Goal: Information Seeking & Learning: Learn about a topic

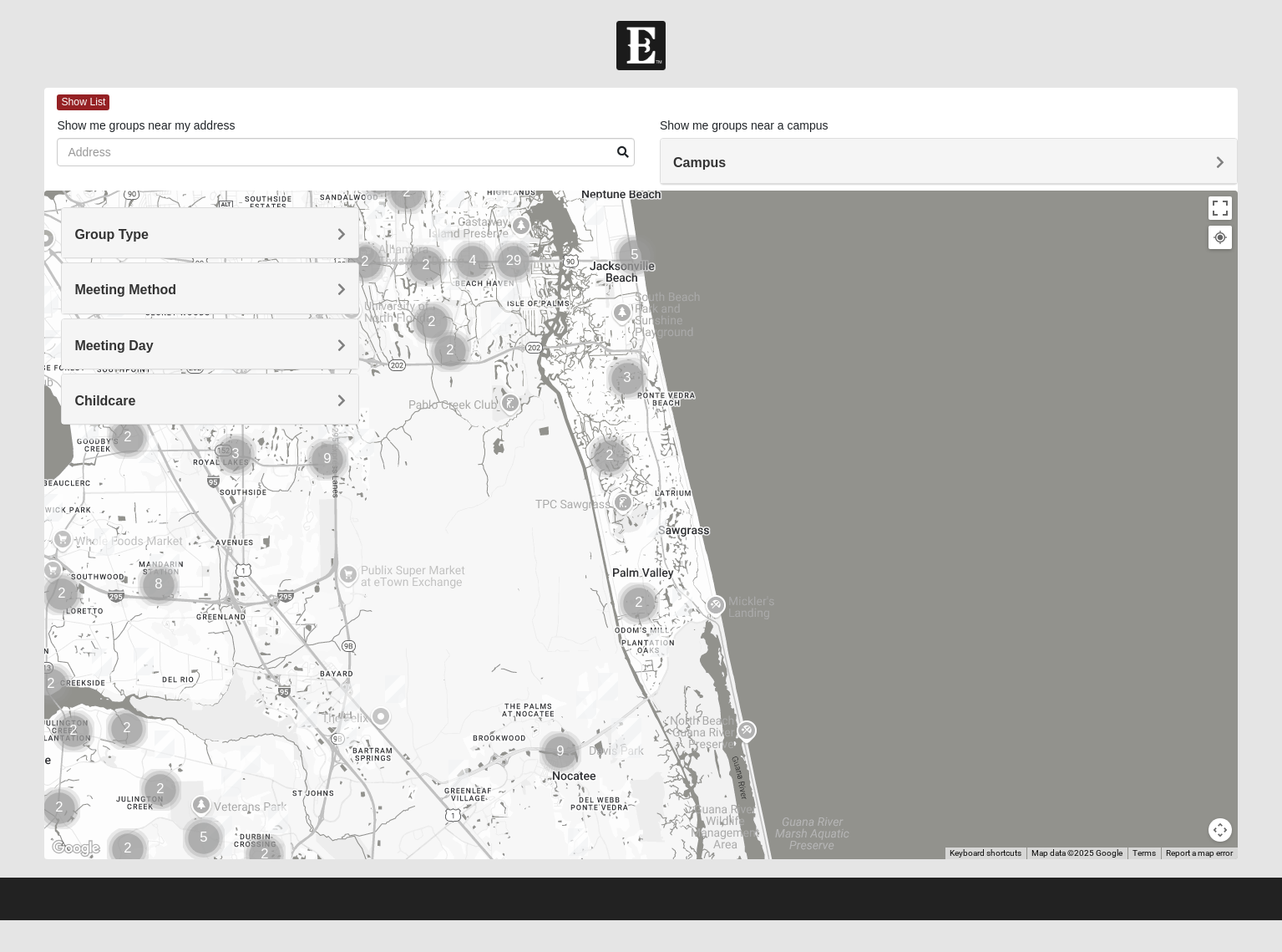
drag, startPoint x: 571, startPoint y: 651, endPoint x: 435, endPoint y: 386, distance: 297.9
click at [435, 386] on div at bounding box center [641, 524] width 1193 height 668
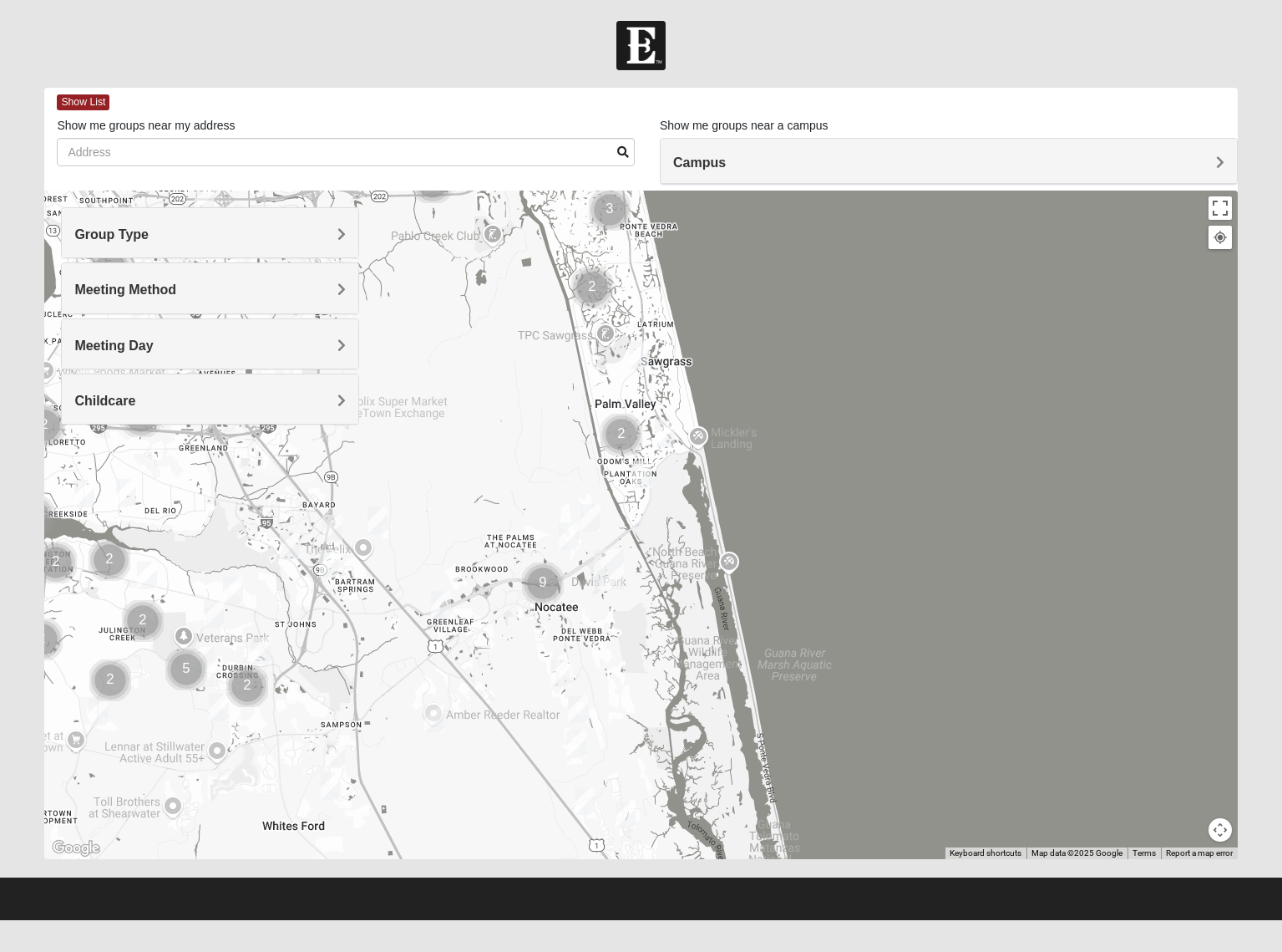
drag, startPoint x: 603, startPoint y: 664, endPoint x: 587, endPoint y: 516, distance: 148.9
click at [587, 516] on img "Womens Masulli 32081" at bounding box center [590, 517] width 20 height 27
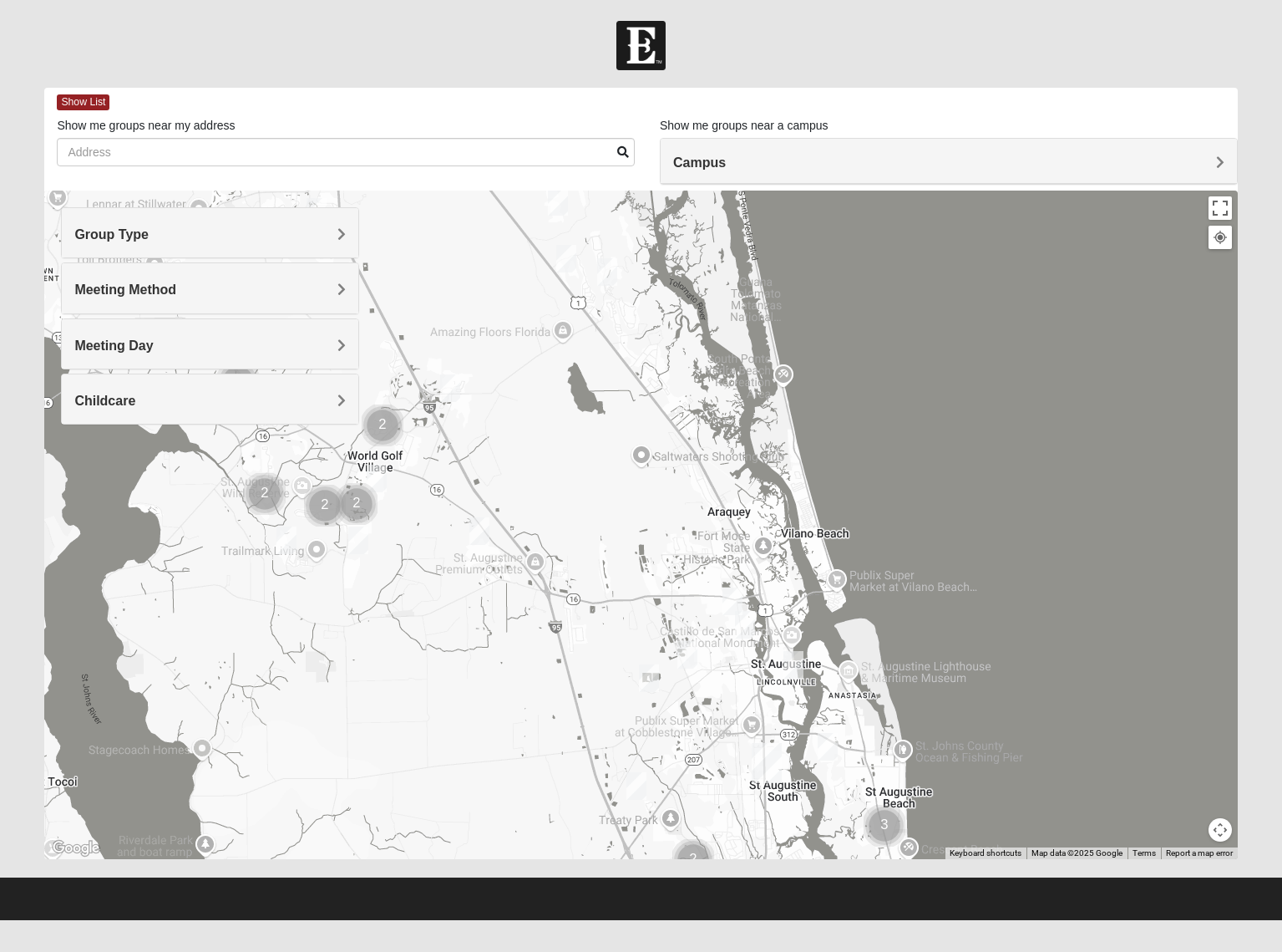
drag, startPoint x: 611, startPoint y: 742, endPoint x: 590, endPoint y: 193, distance: 549.4
click at [590, 193] on div at bounding box center [641, 524] width 1193 height 668
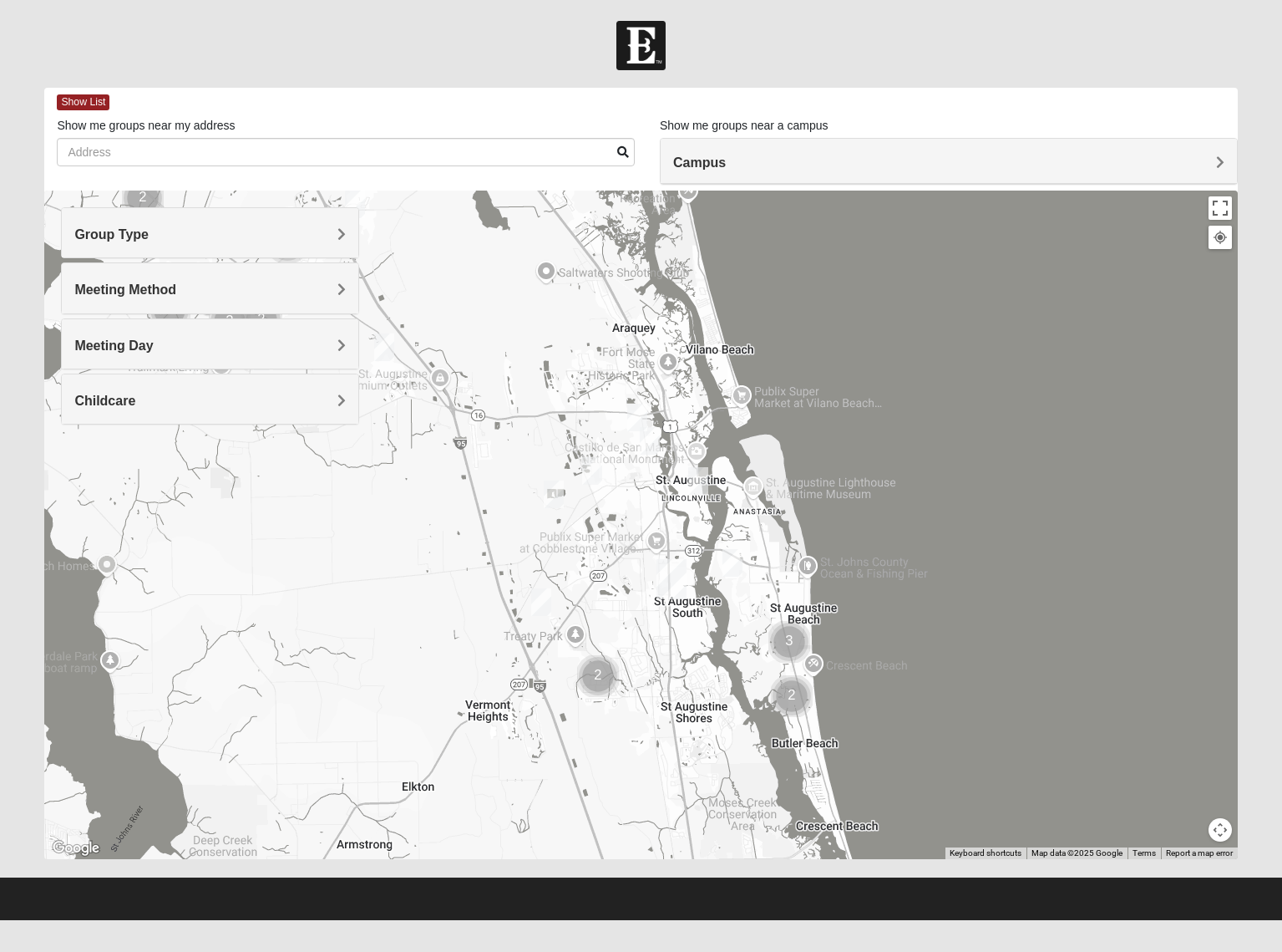
drag, startPoint x: 632, startPoint y: 467, endPoint x: 536, endPoint y: 282, distance: 208.4
click at [536, 282] on div at bounding box center [641, 524] width 1193 height 668
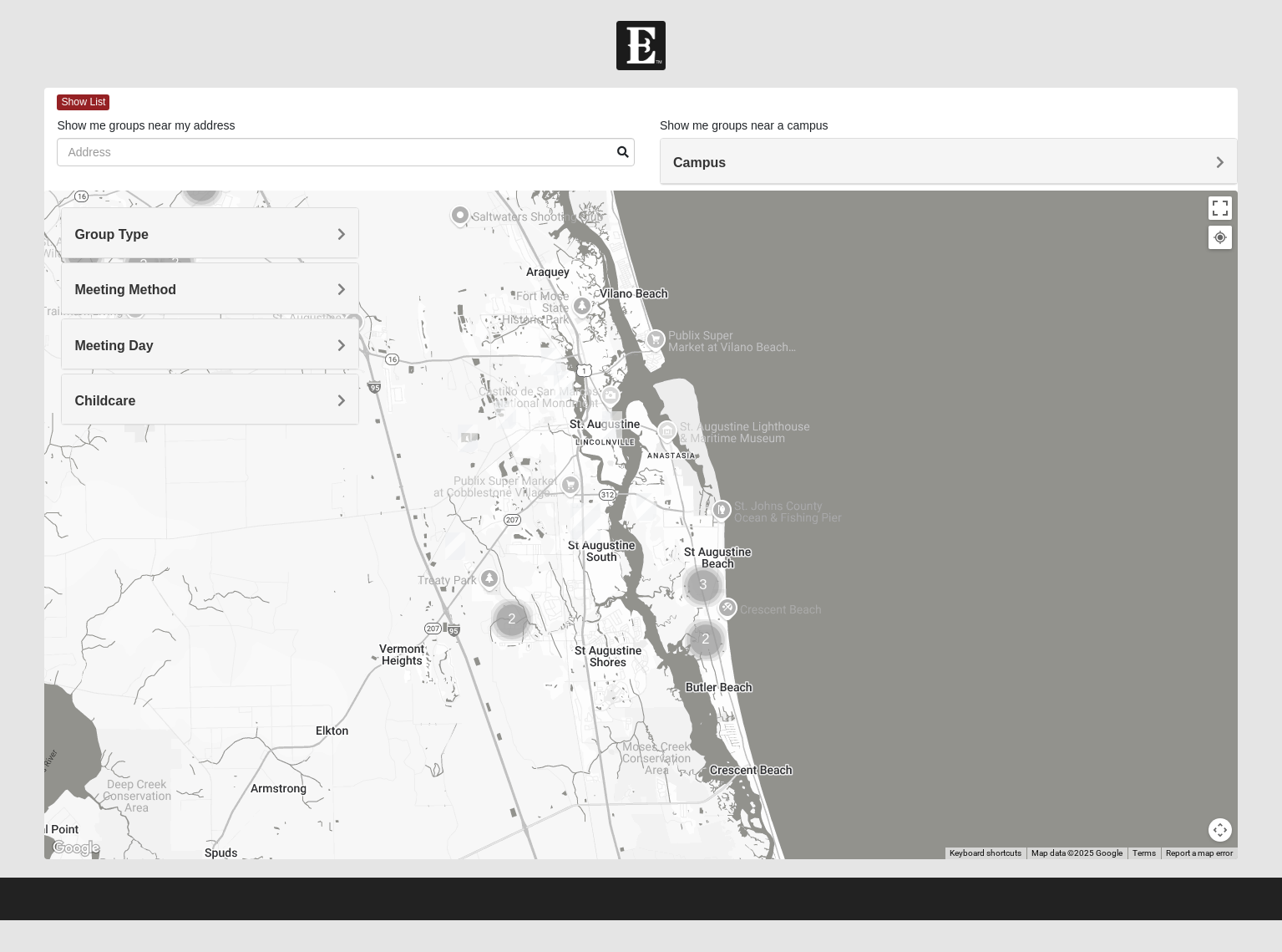
drag, startPoint x: 1037, startPoint y: 540, endPoint x: 947, endPoint y: 481, distance: 107.6
click at [947, 481] on div at bounding box center [641, 524] width 1193 height 668
click at [267, 226] on h4 "Group Type" at bounding box center [210, 234] width 271 height 16
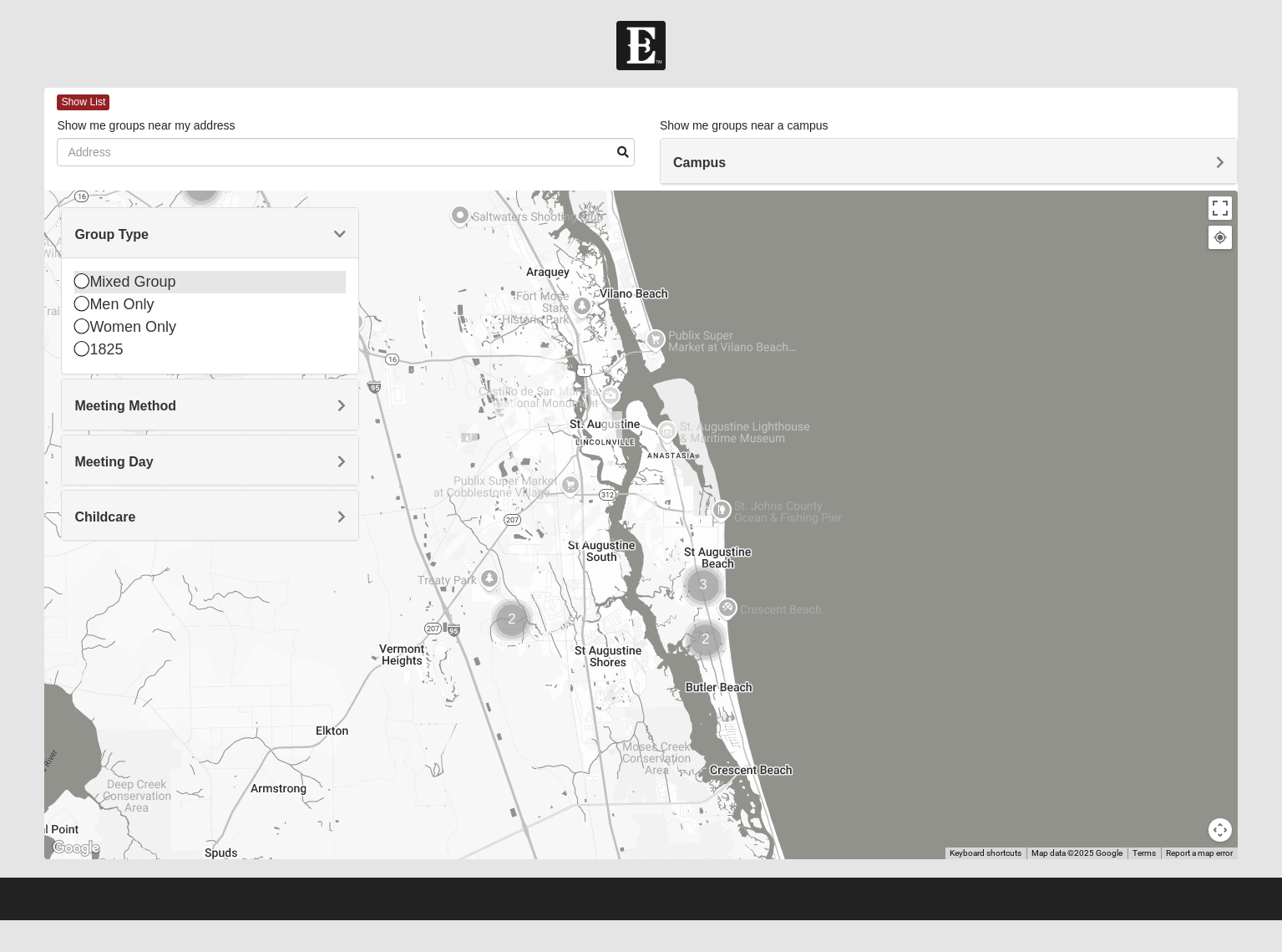
click at [82, 281] on icon at bounding box center [81, 280] width 15 height 15
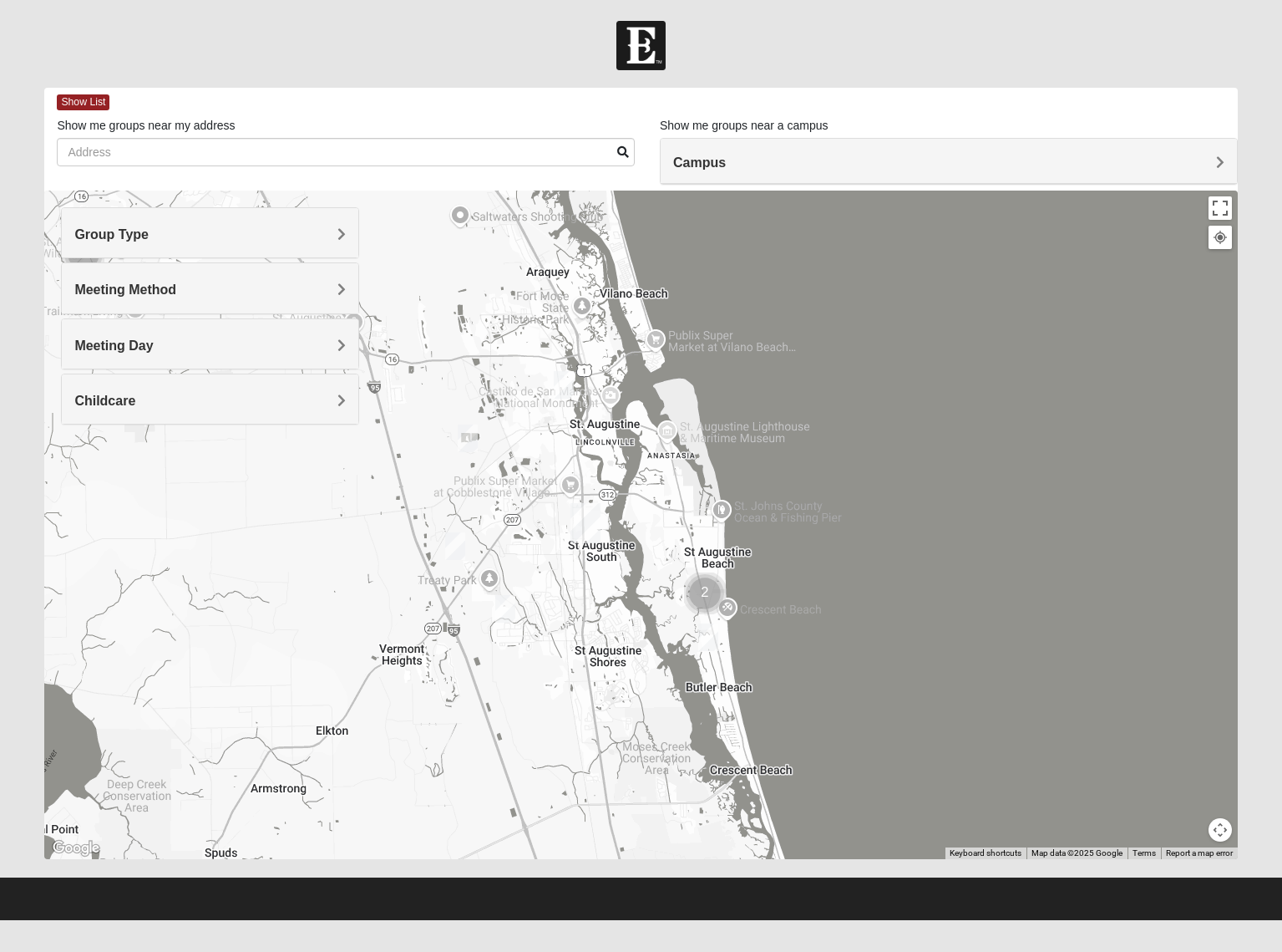
click at [708, 582] on img "Cluster of 2 groups" at bounding box center [705, 593] width 42 height 42
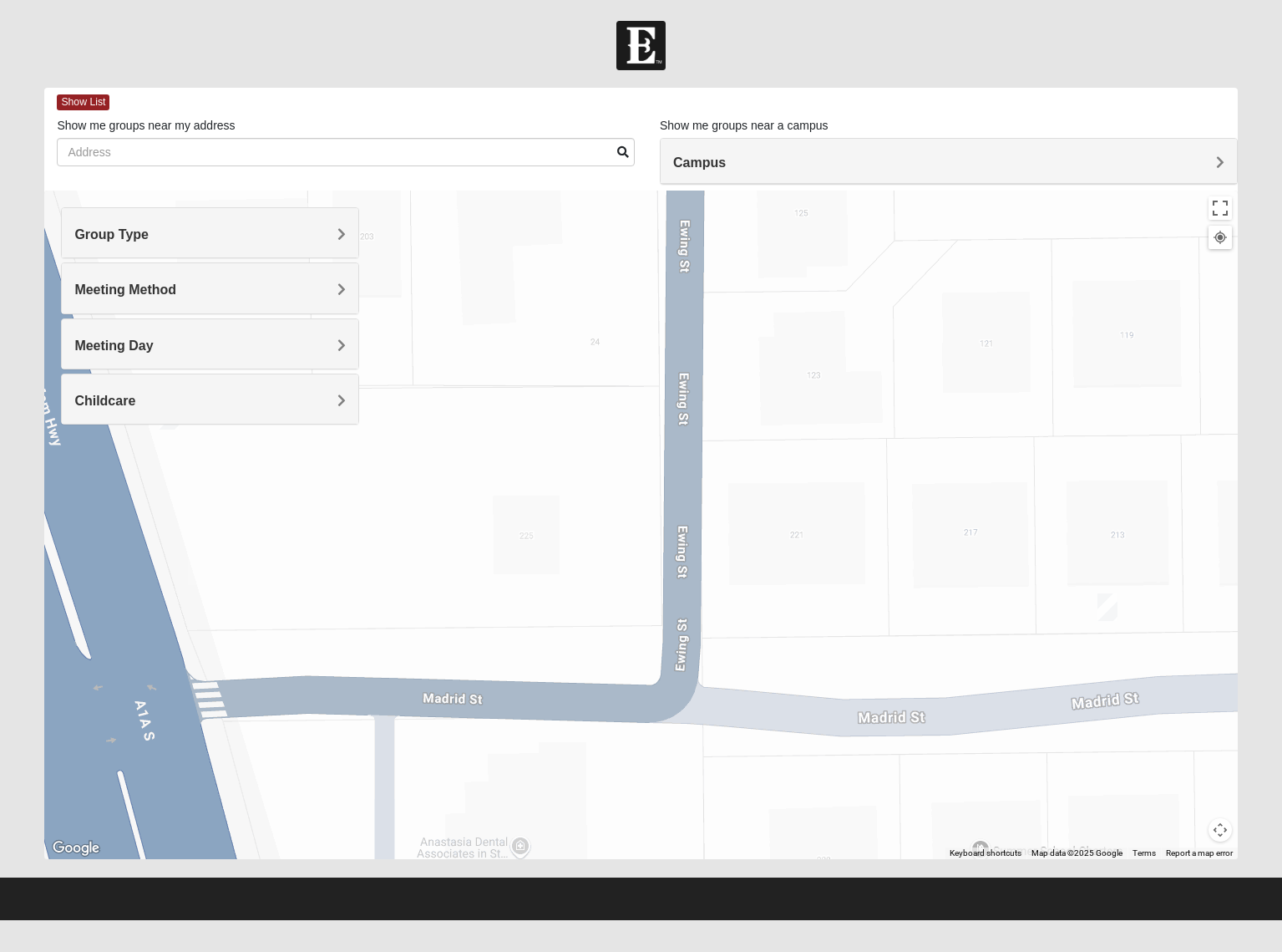
click at [545, 364] on div "To navigate, press the arrow keys." at bounding box center [641, 524] width 1193 height 668
click at [1221, 214] on button "Toggle fullscreen view" at bounding box center [1221, 208] width 24 height 24
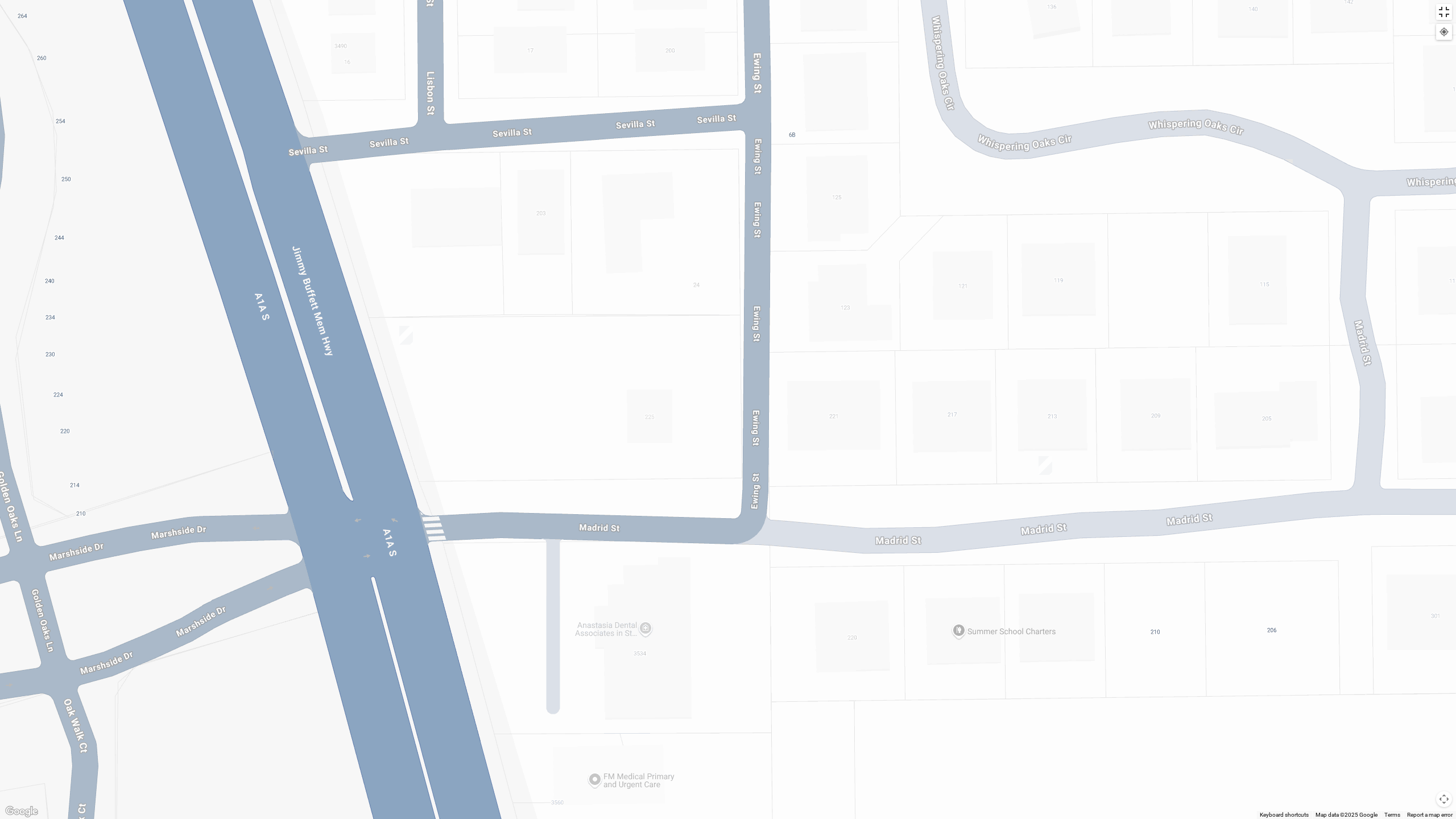
click at [873, 14] on button "Toggle fullscreen view" at bounding box center [1444, 12] width 16 height 16
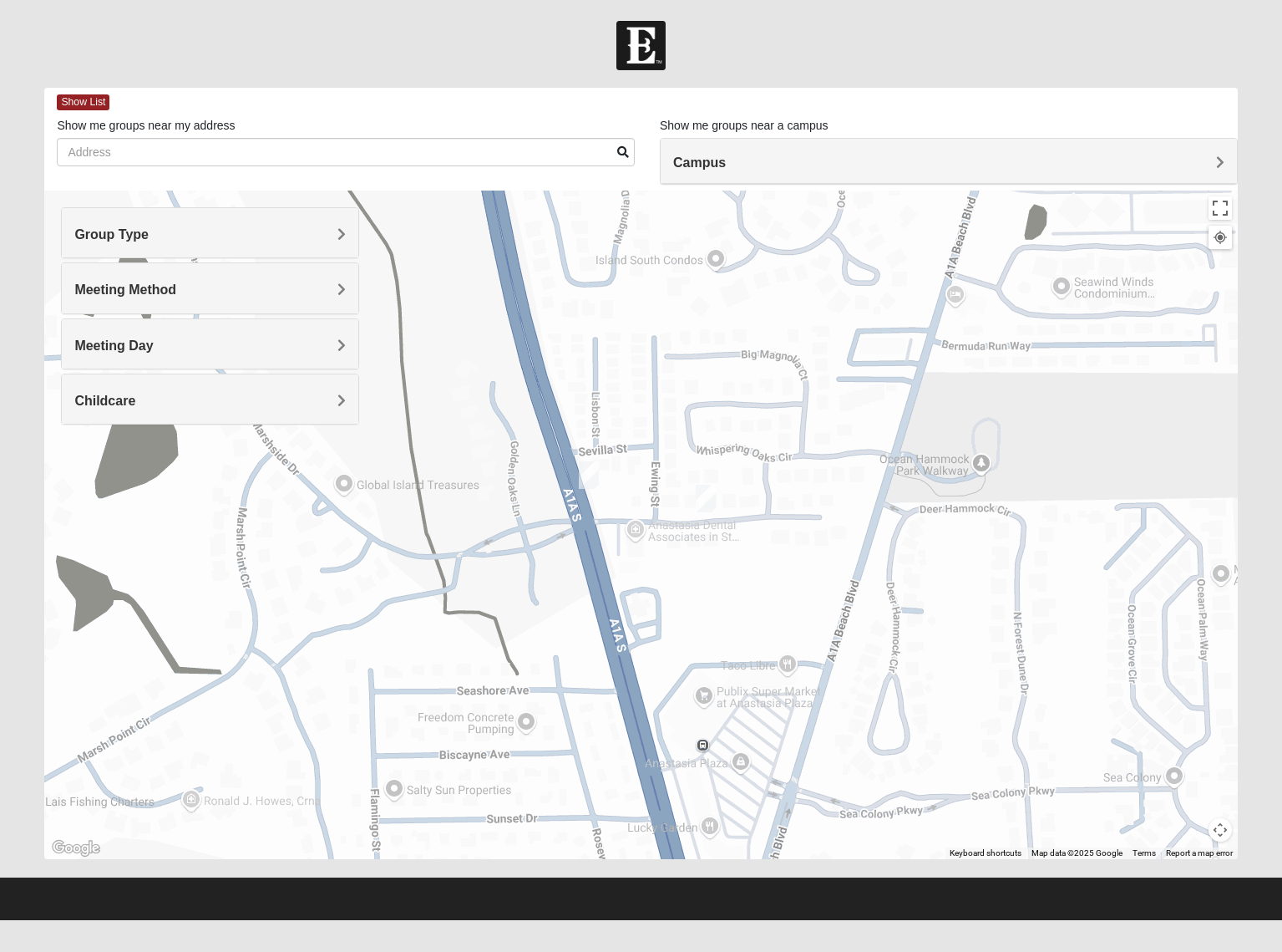
drag, startPoint x: 759, startPoint y: 496, endPoint x: 936, endPoint y: 469, distance: 179.0
click at [936, 469] on div "To navigate, press the arrow keys." at bounding box center [641, 524] width 1193 height 668
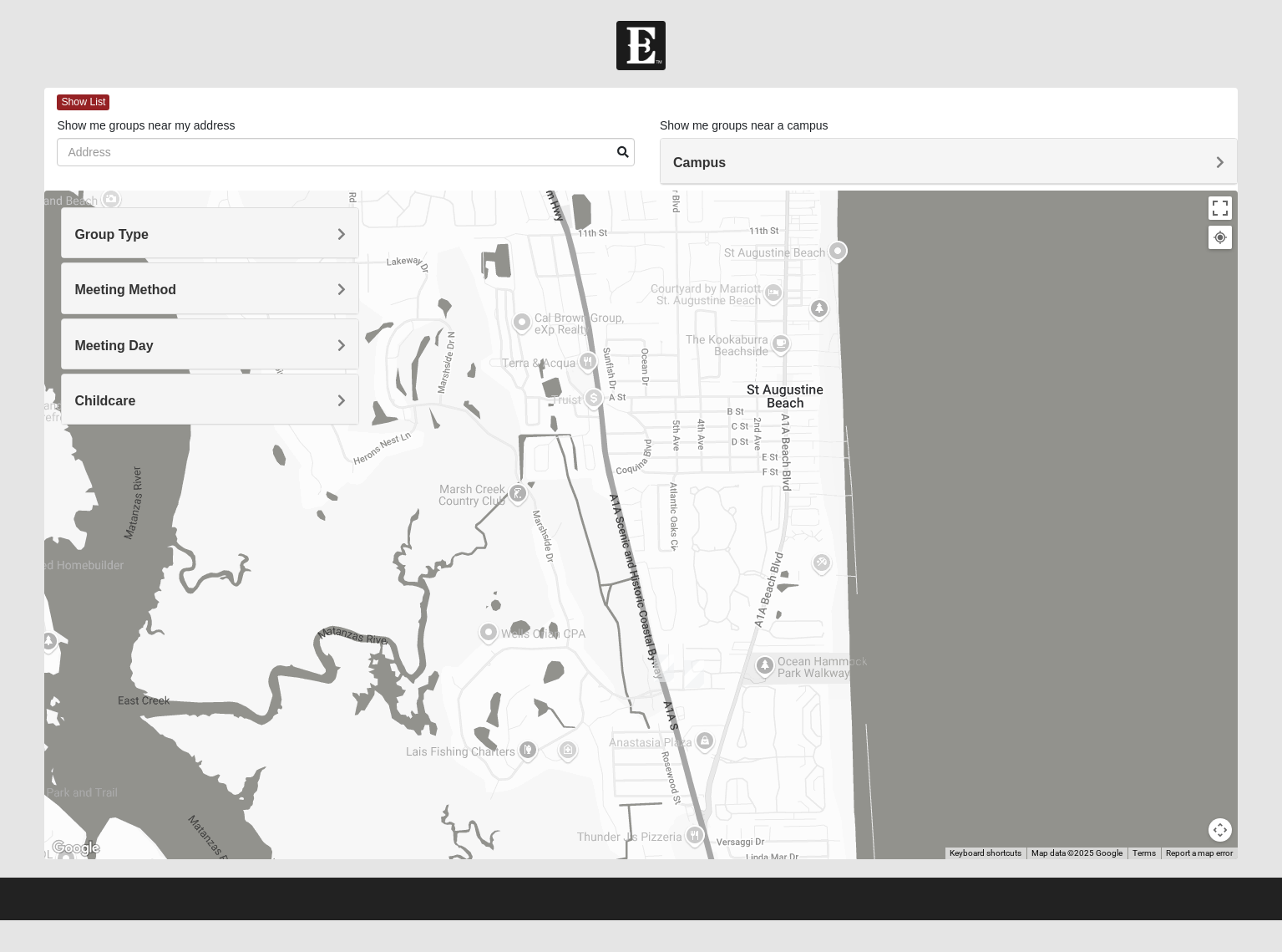
drag, startPoint x: 714, startPoint y: 389, endPoint x: 708, endPoint y: 553, distance: 164.1
click at [708, 553] on div "To navigate, press the arrow keys." at bounding box center [641, 524] width 1193 height 668
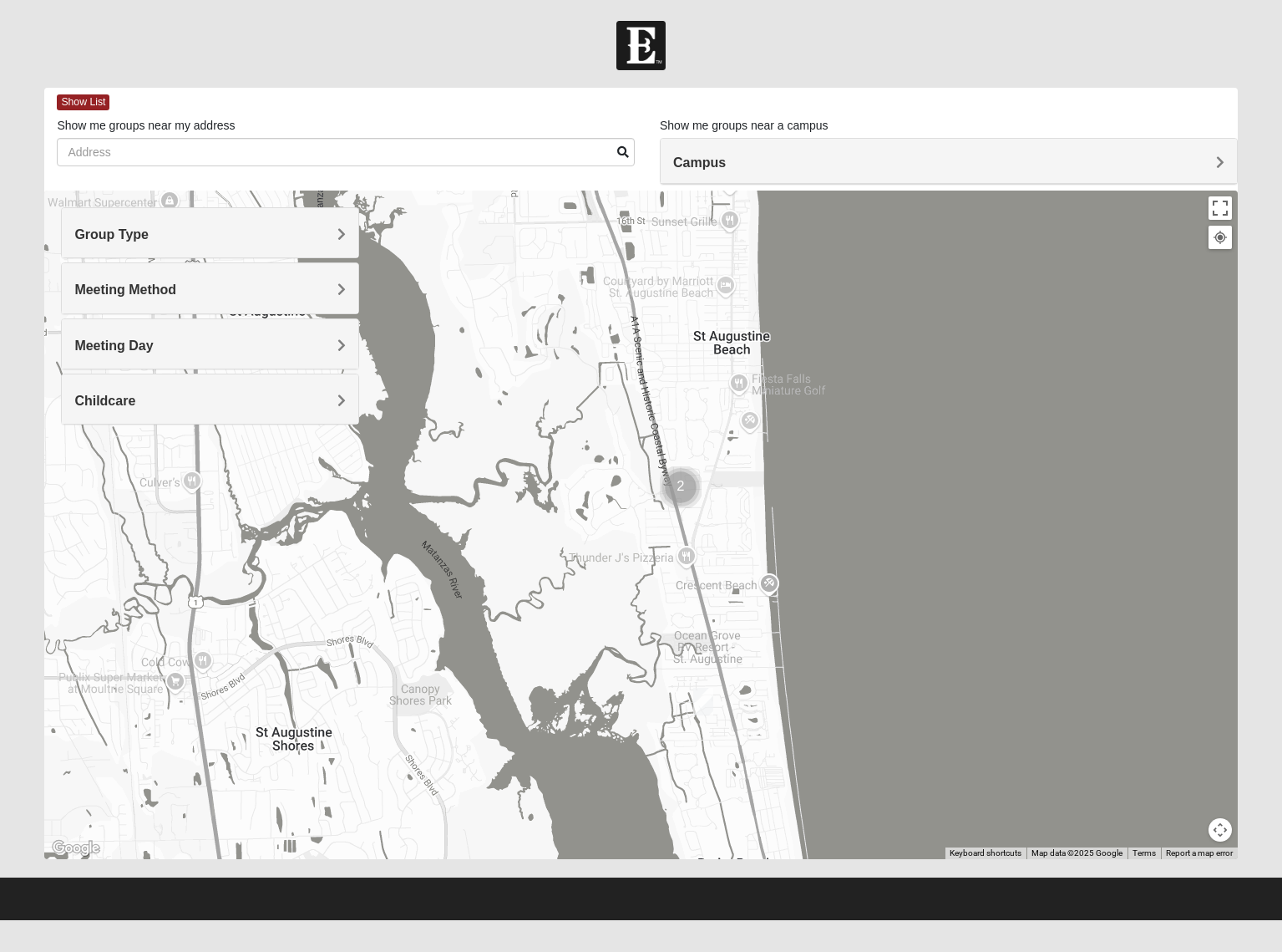
drag, startPoint x: 782, startPoint y: 792, endPoint x: 762, endPoint y: 655, distance: 138.5
click at [762, 655] on div "To navigate, press the arrow keys." at bounding box center [641, 524] width 1193 height 668
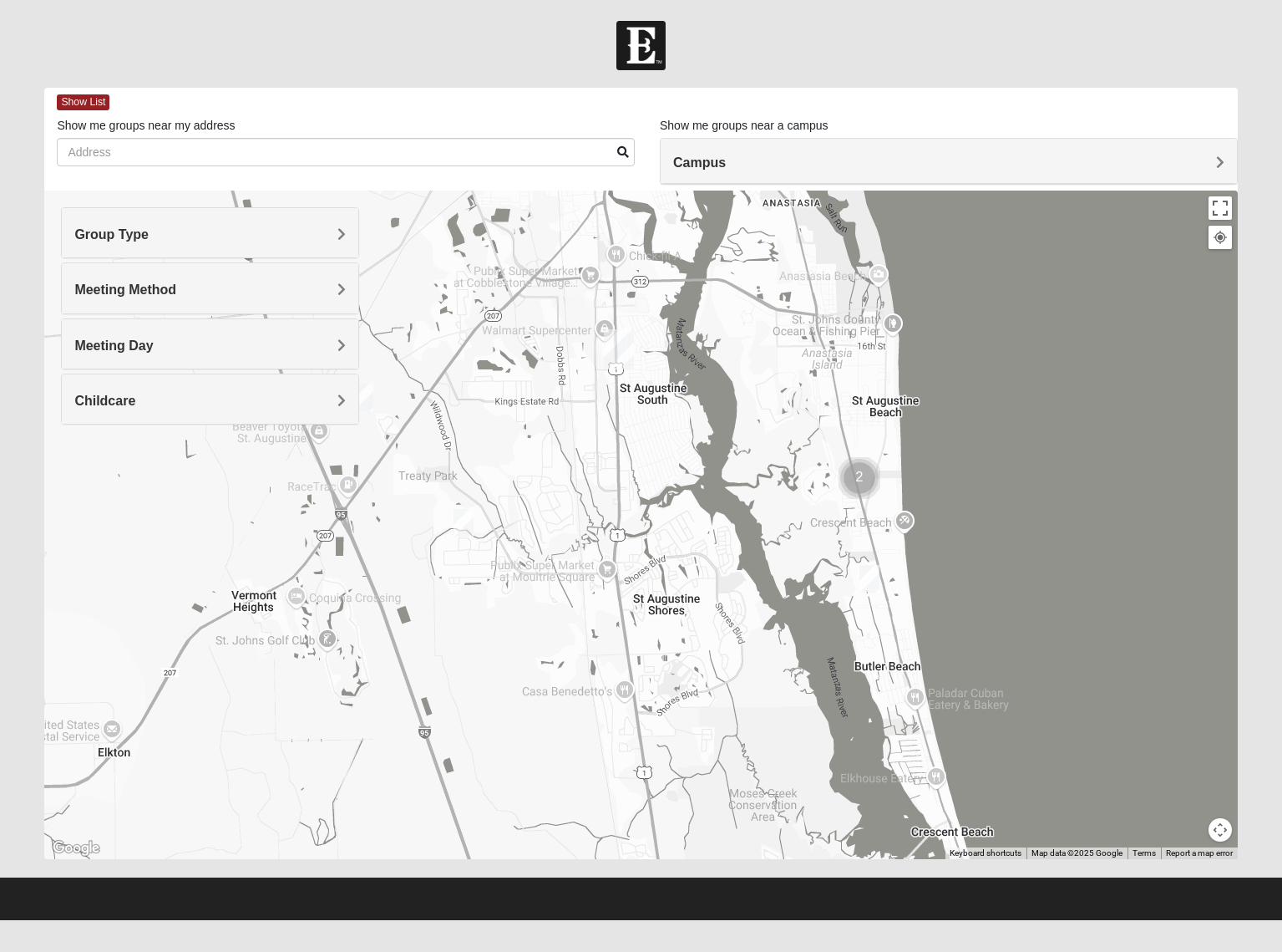
drag, startPoint x: 579, startPoint y: 478, endPoint x: 768, endPoint y: 458, distance: 190.1
click at [768, 458] on div "To navigate, press the arrow keys." at bounding box center [641, 524] width 1193 height 668
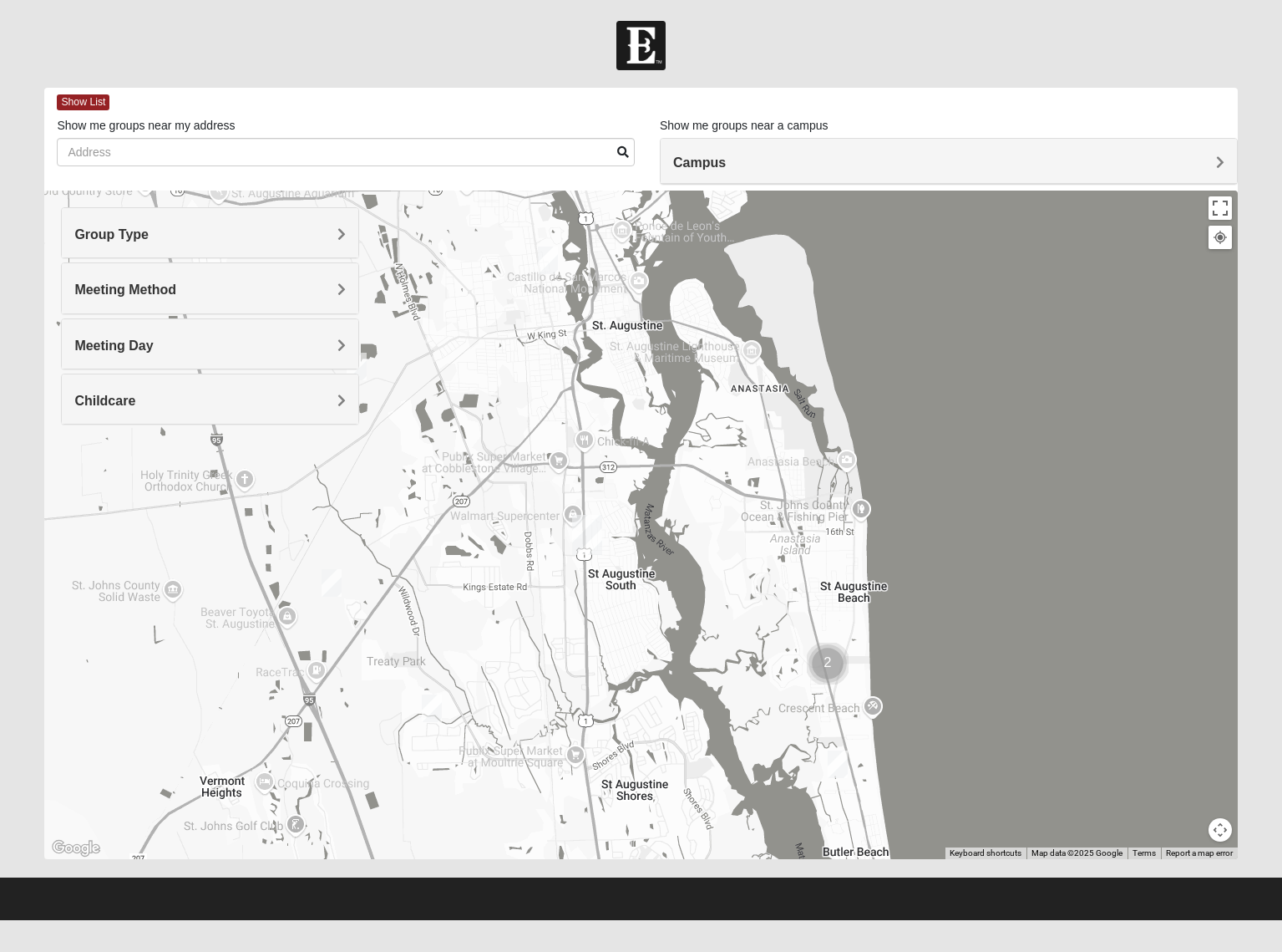
drag, startPoint x: 635, startPoint y: 460, endPoint x: 603, endPoint y: 651, distance: 193.7
click at [603, 651] on div "To navigate, press the arrow keys." at bounding box center [641, 524] width 1193 height 668
click at [542, 260] on img "Mixed Richardson 32084" at bounding box center [548, 260] width 20 height 27
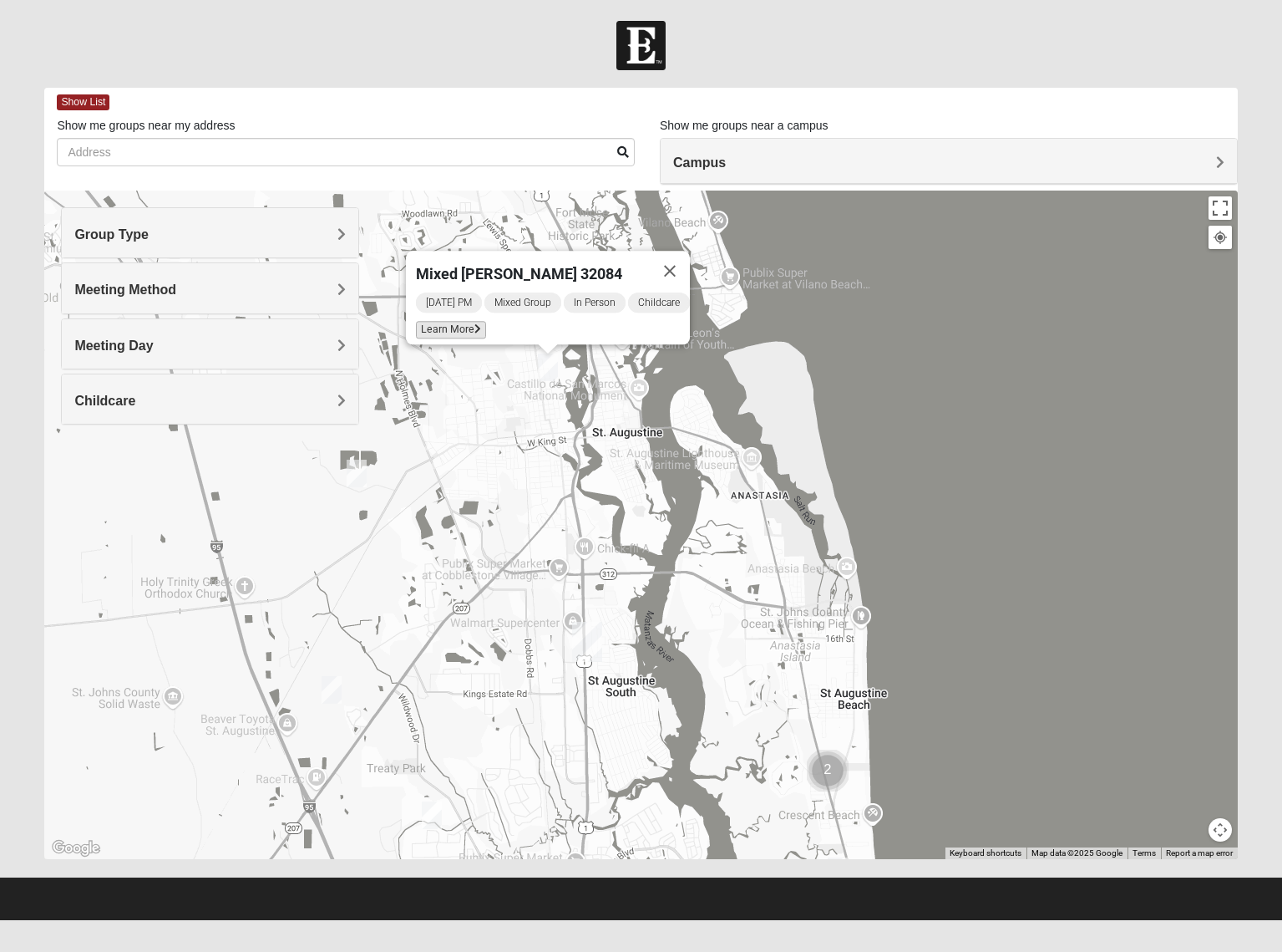
click at [447, 321] on span "Learn More" at bounding box center [451, 329] width 71 height 17
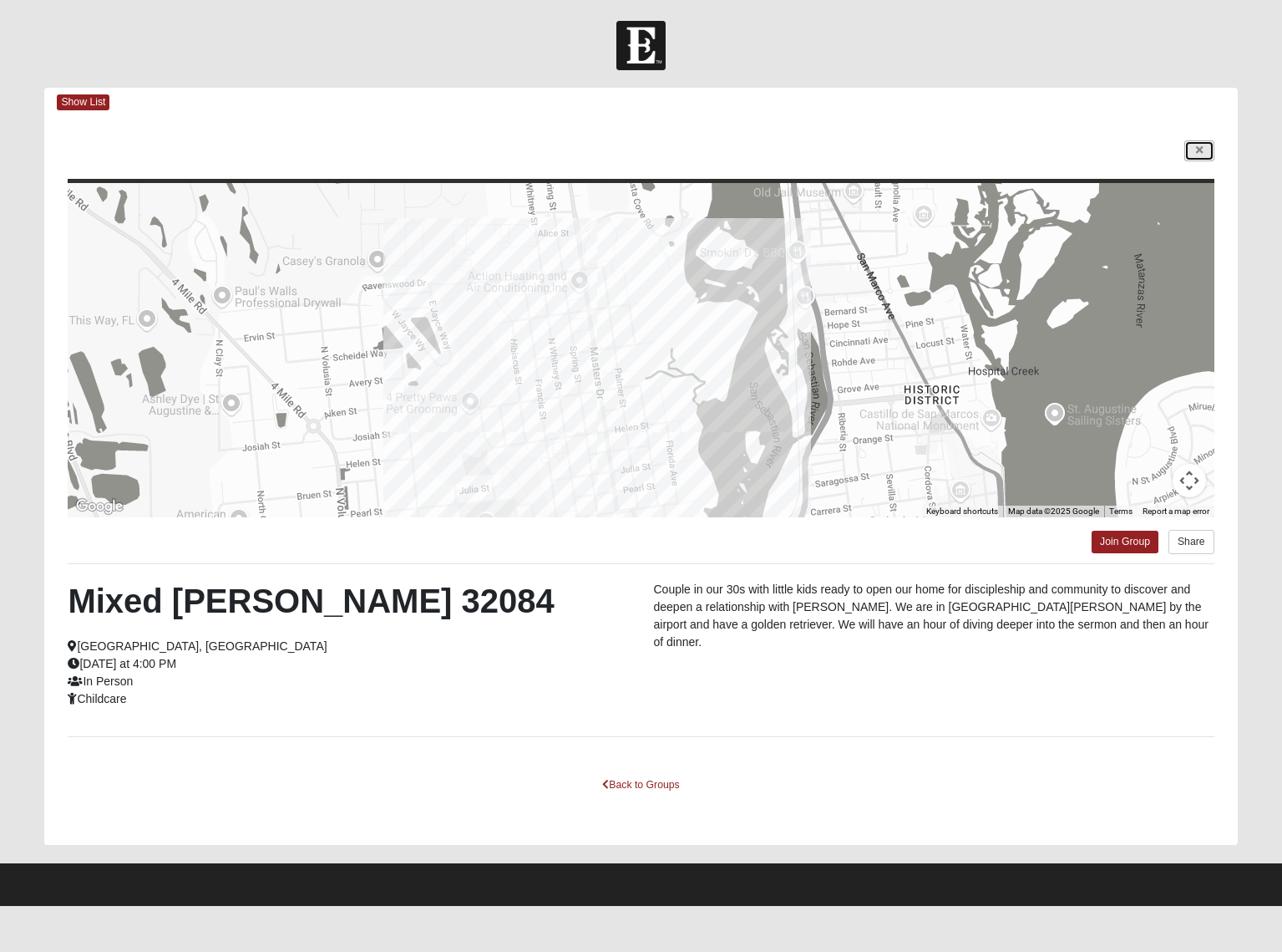
click at [1202, 148] on icon at bounding box center [1199, 150] width 6 height 10
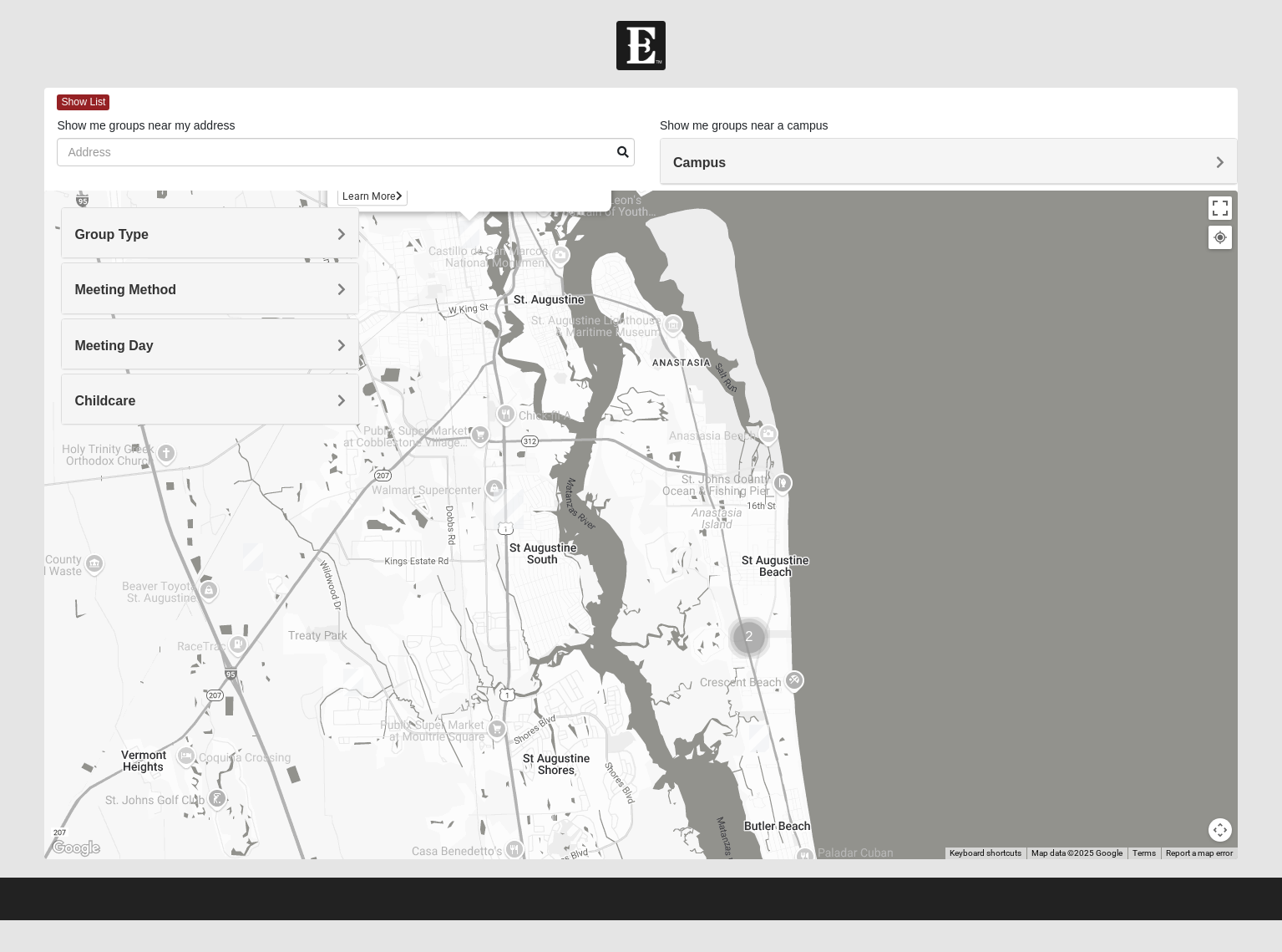
drag, startPoint x: 760, startPoint y: 675, endPoint x: 677, endPoint y: 535, distance: 162.8
click at [677, 535] on div "Mixed [PERSON_NAME] 32084 [DATE] PM Mixed Group In Person Childcare Learn More" at bounding box center [641, 524] width 1193 height 668
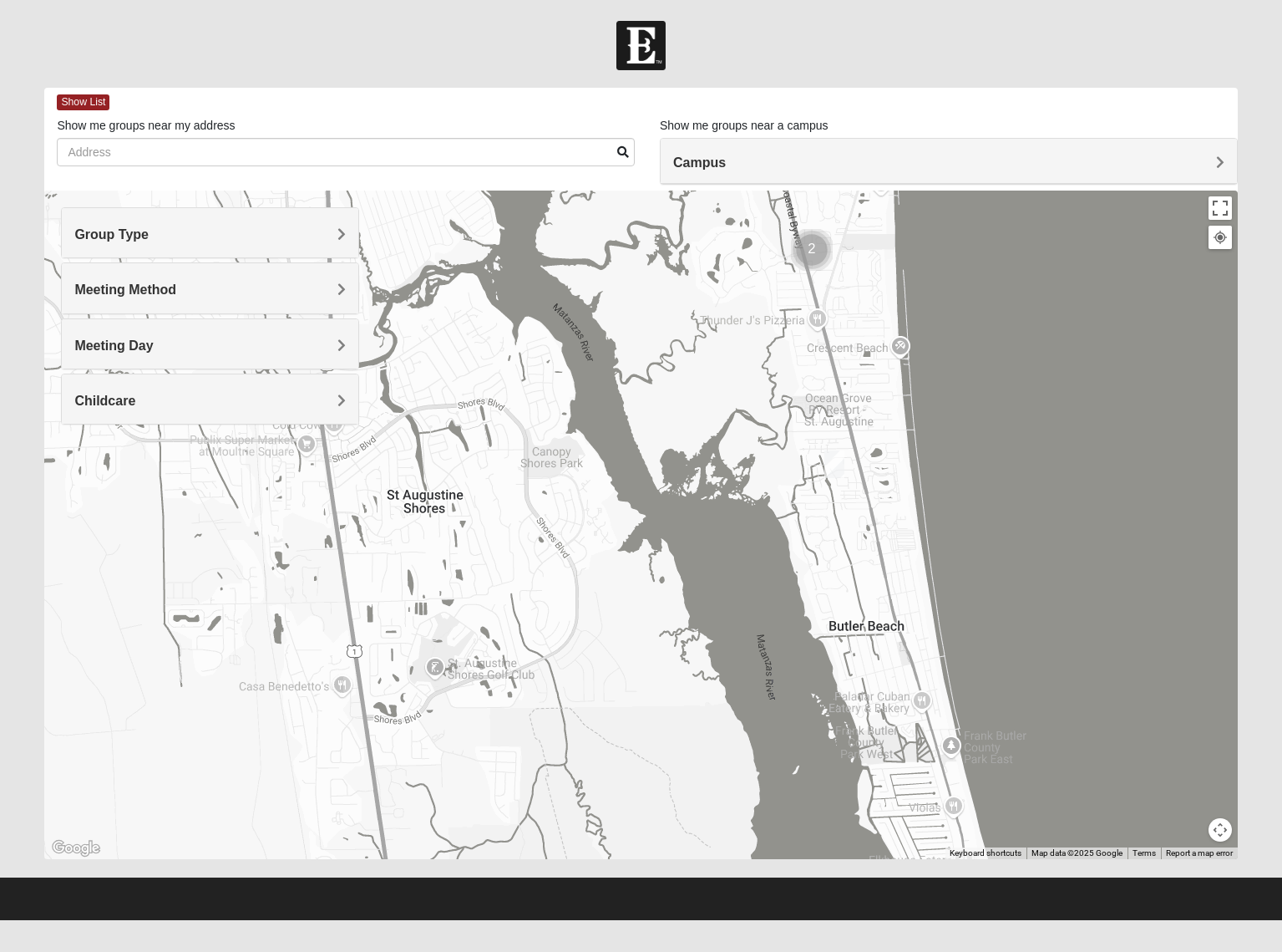
drag, startPoint x: 808, startPoint y: 674, endPoint x: 880, endPoint y: 318, distance: 363.2
click at [880, 318] on div "Mixed [PERSON_NAME] 32084 [DATE] PM Mixed Group In Person Childcare Learn More" at bounding box center [641, 524] width 1193 height 668
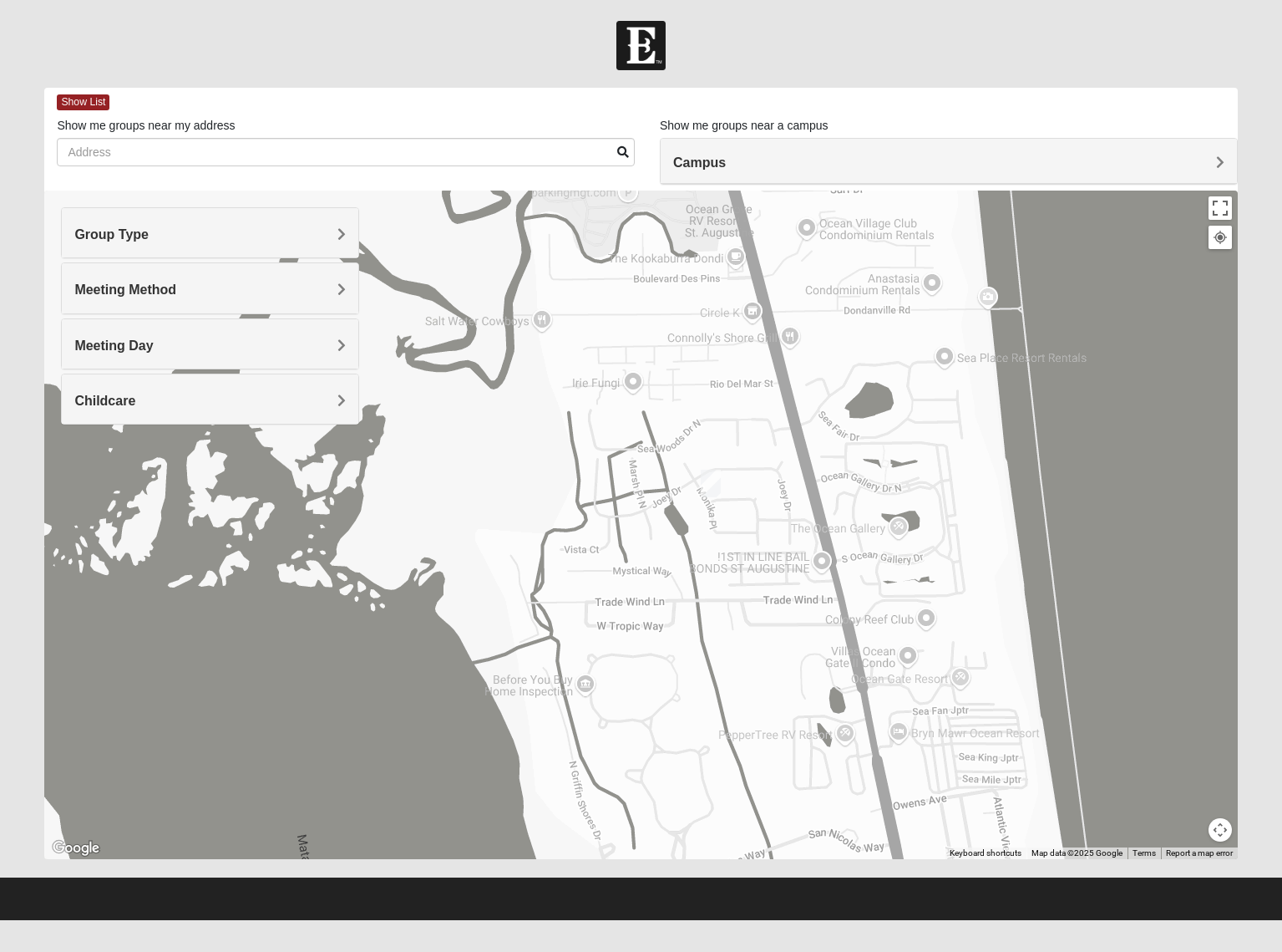
click at [709, 485] on img "Mixed Tant 32080" at bounding box center [711, 483] width 20 height 27
click at [610, 437] on span "Learn More" at bounding box center [606, 445] width 71 height 17
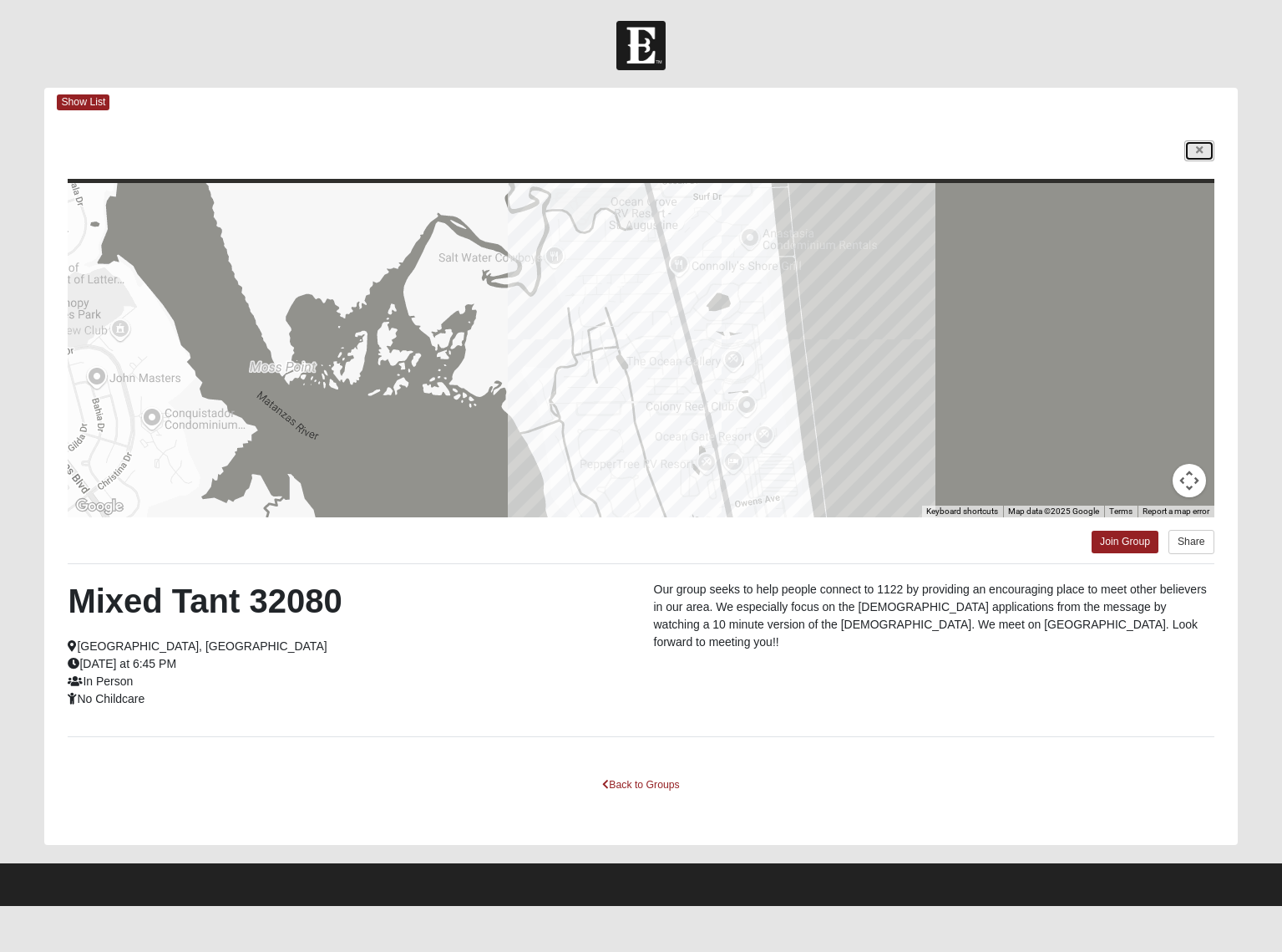
click at [1193, 147] on link at bounding box center [1199, 150] width 30 height 21
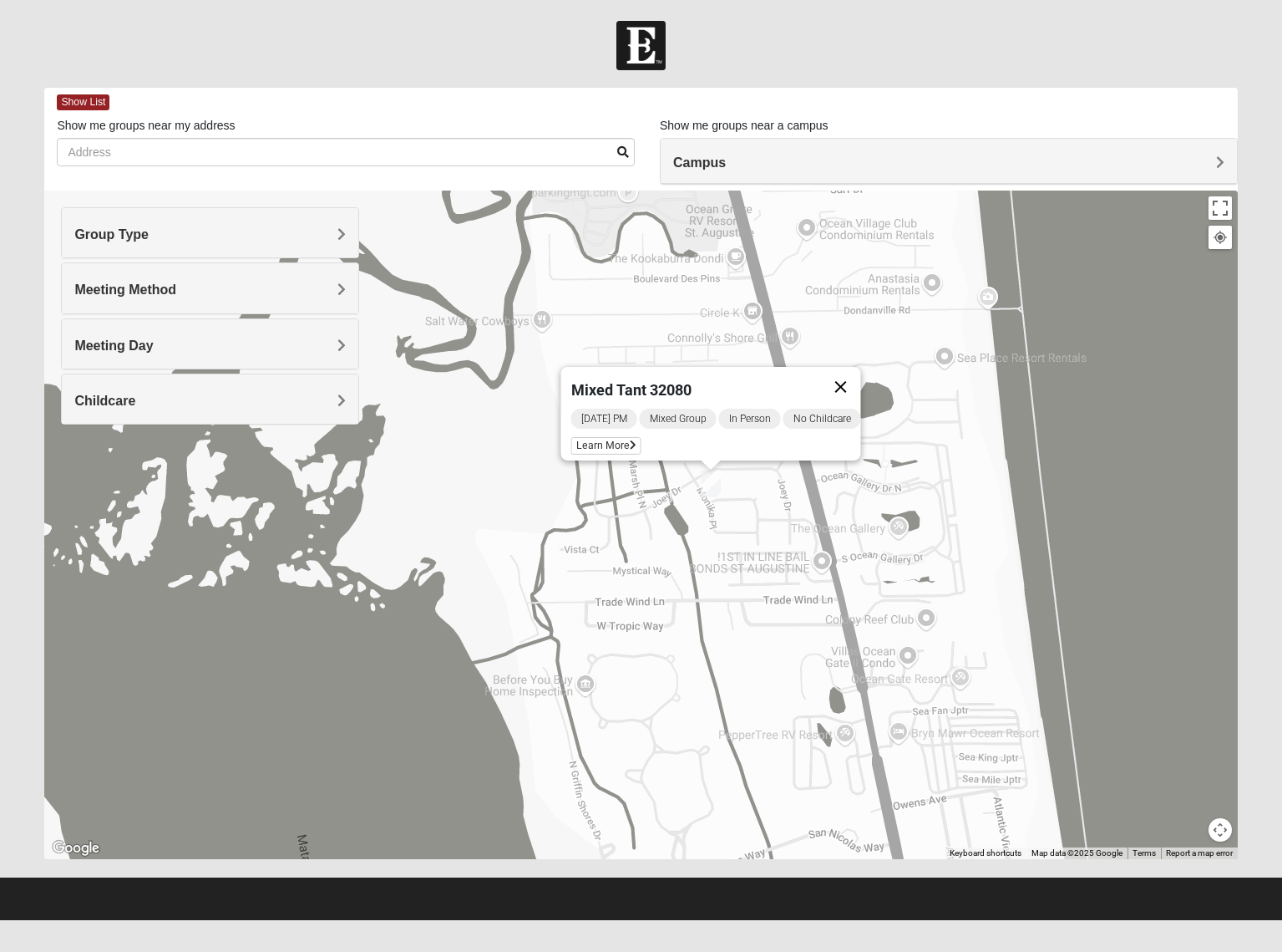
click at [861, 378] on button "Close" at bounding box center [840, 387] width 40 height 40
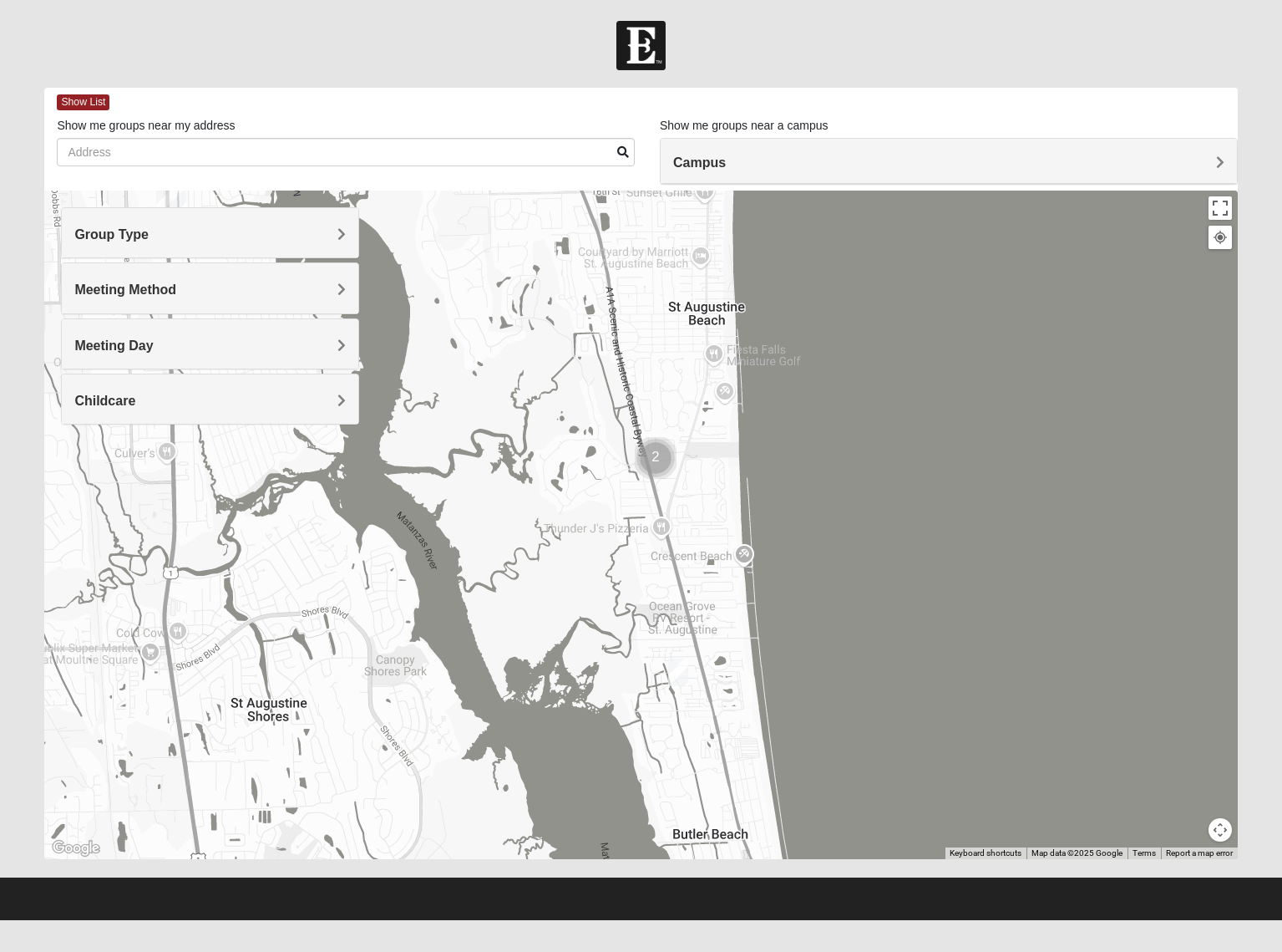
drag, startPoint x: 580, startPoint y: 335, endPoint x: 637, endPoint y: 606, distance: 276.9
click at [637, 606] on div at bounding box center [641, 524] width 1193 height 668
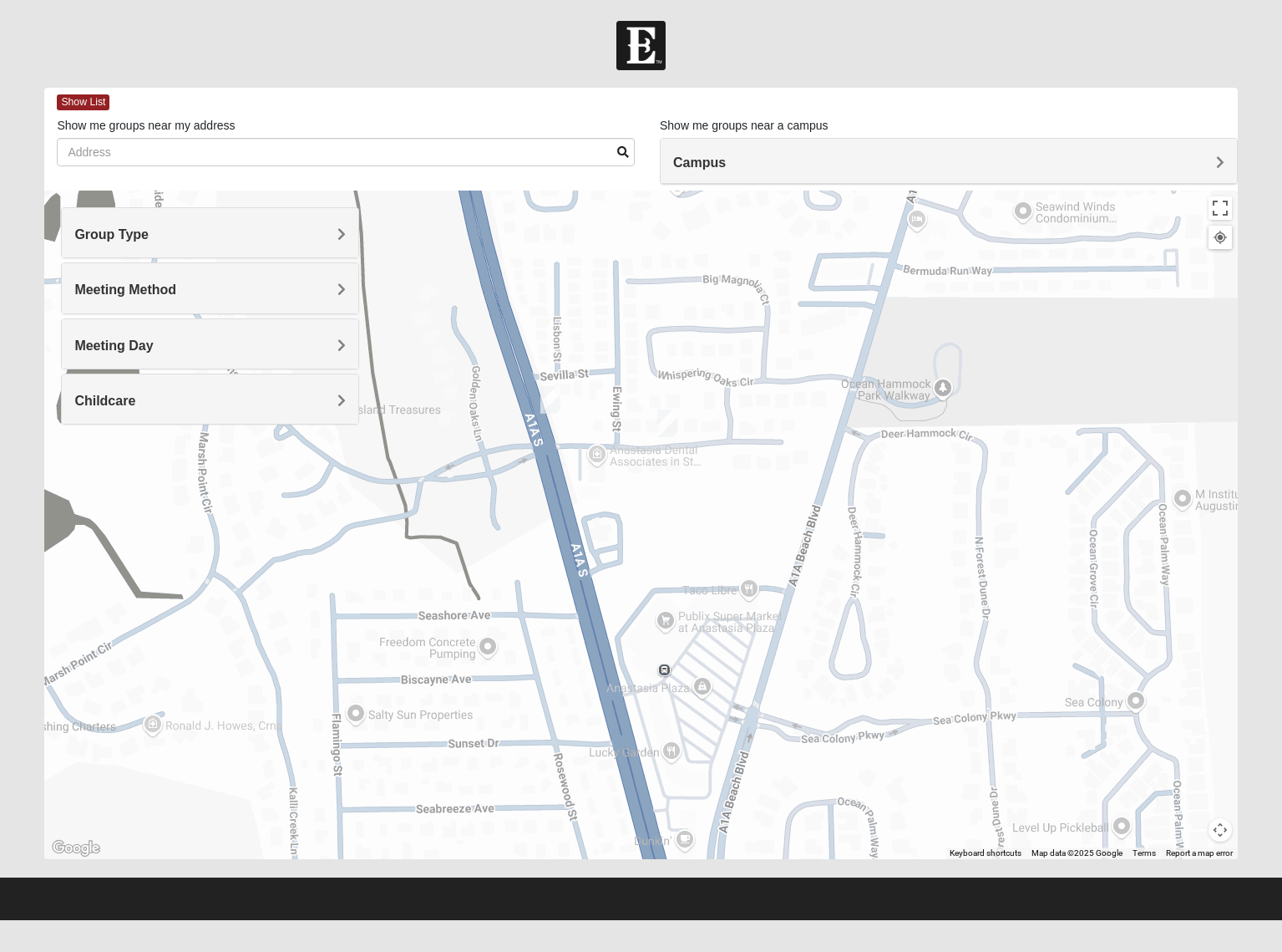
click at [548, 394] on img "Mixed West Wednesday 32080" at bounding box center [551, 400] width 20 height 27
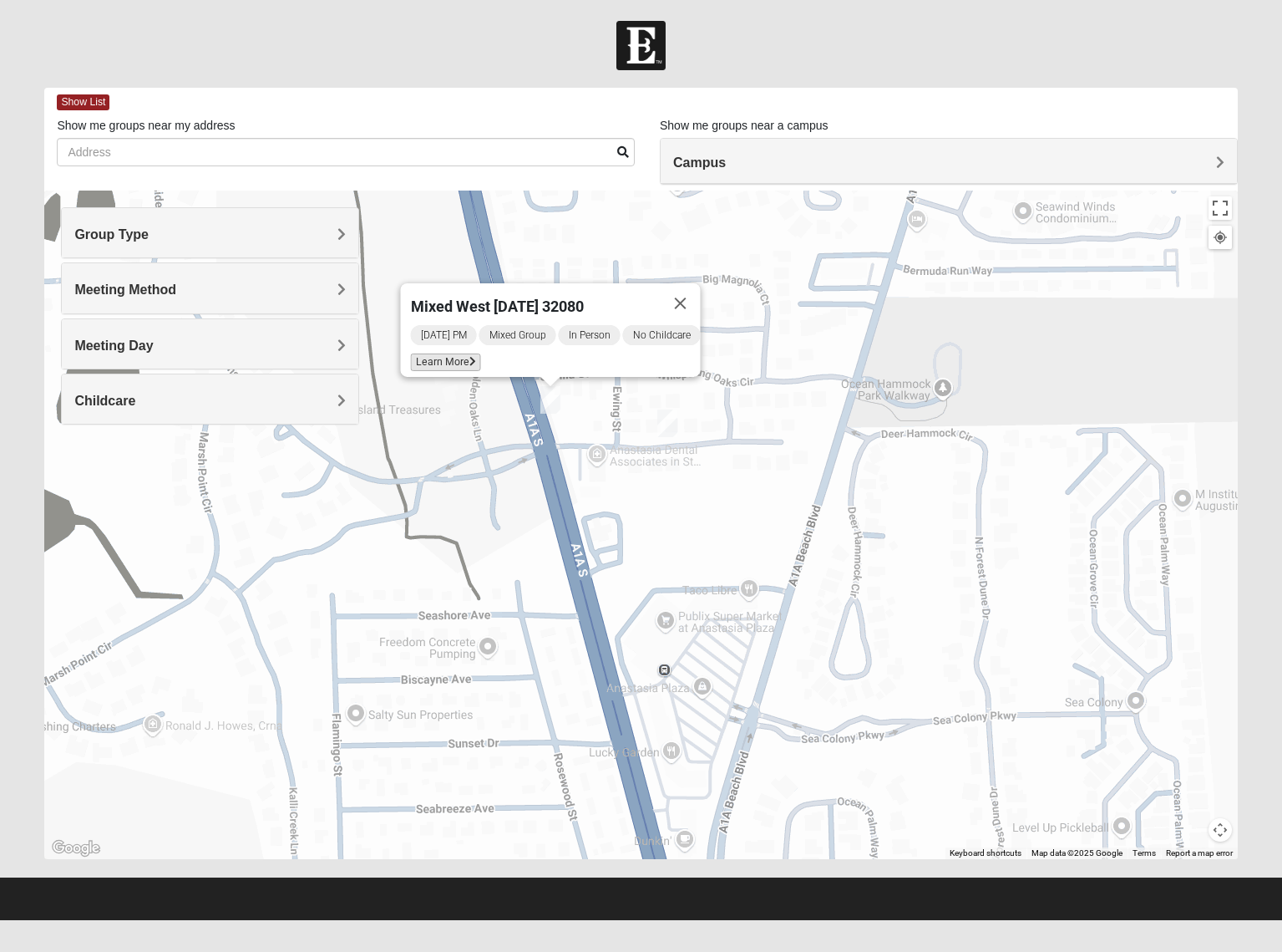
click at [441, 354] on span "Learn More" at bounding box center [446, 362] width 71 height 17
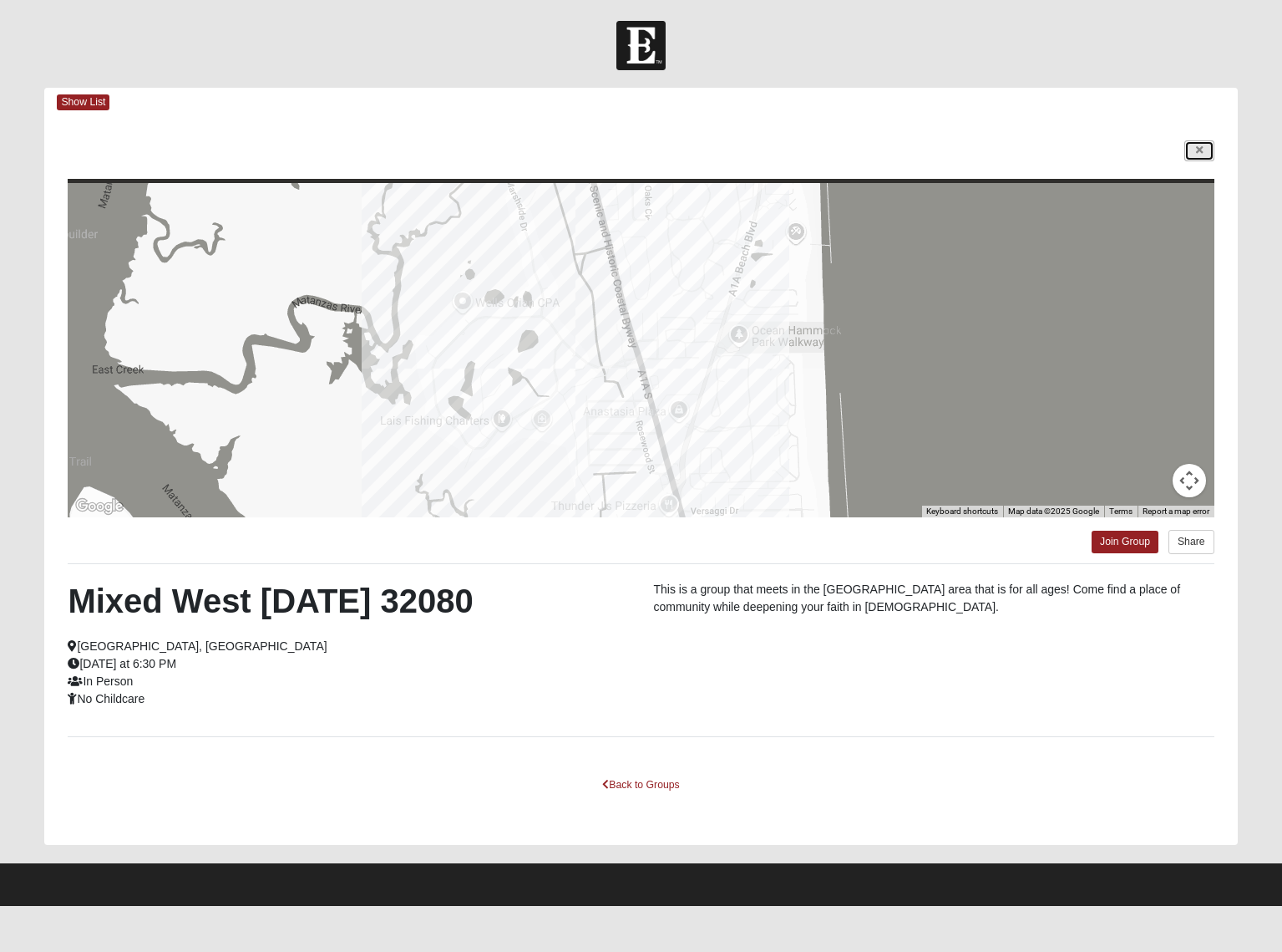
click at [1192, 148] on link at bounding box center [1199, 150] width 30 height 21
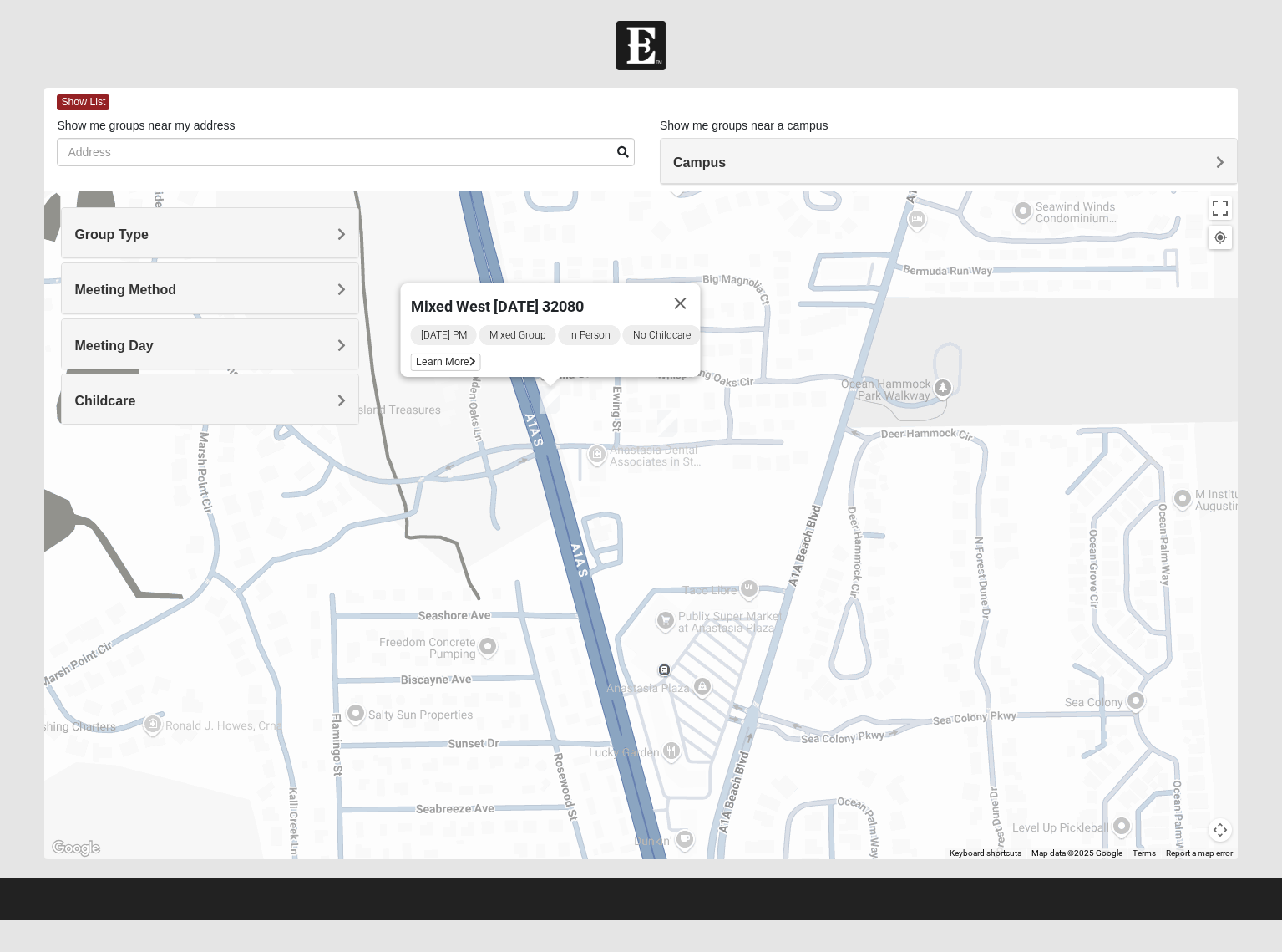
click at [672, 426] on img "Mixed West Tuesday 32080" at bounding box center [667, 423] width 20 height 27
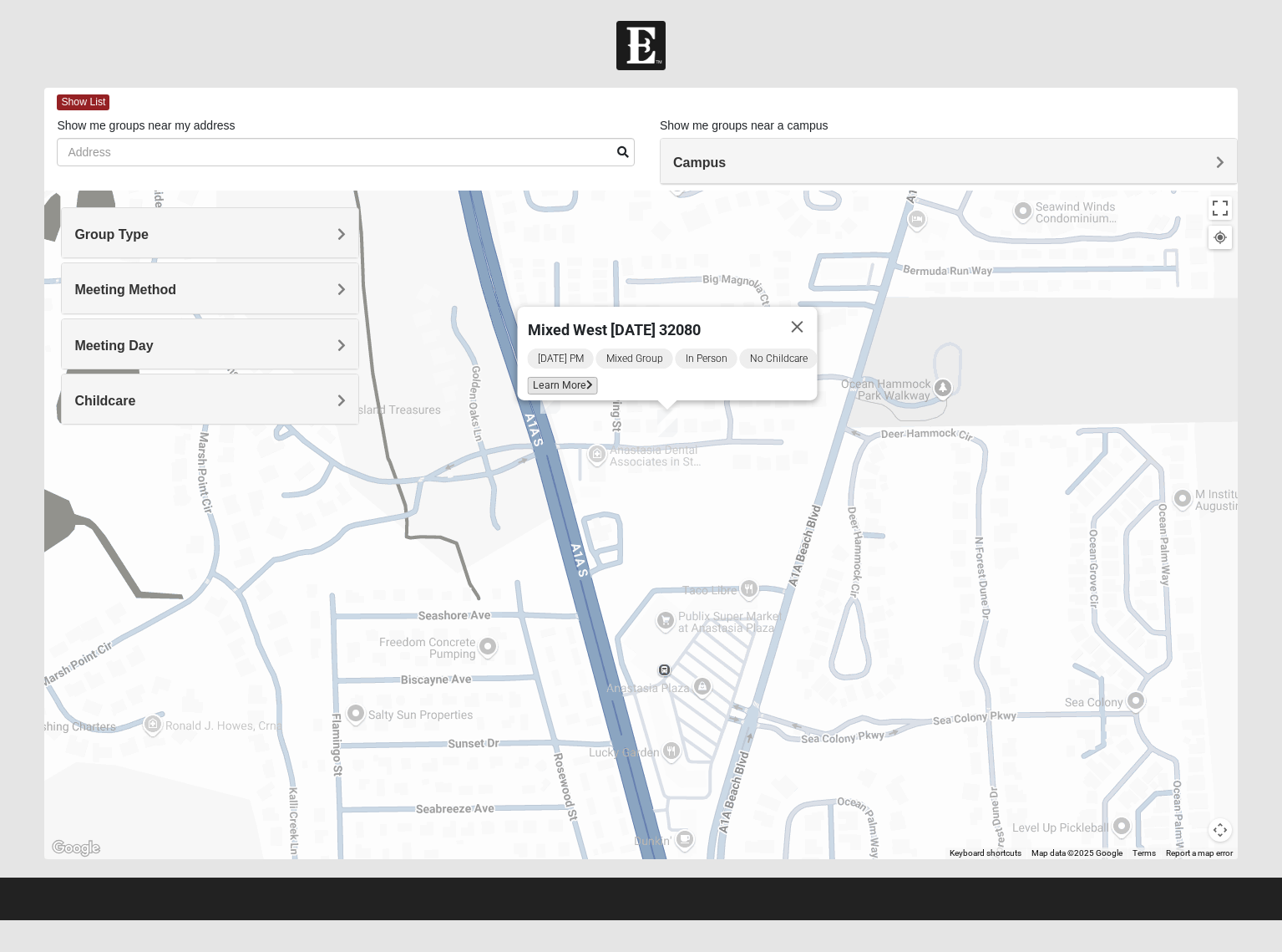
click at [556, 379] on span "Learn More" at bounding box center [562, 385] width 71 height 17
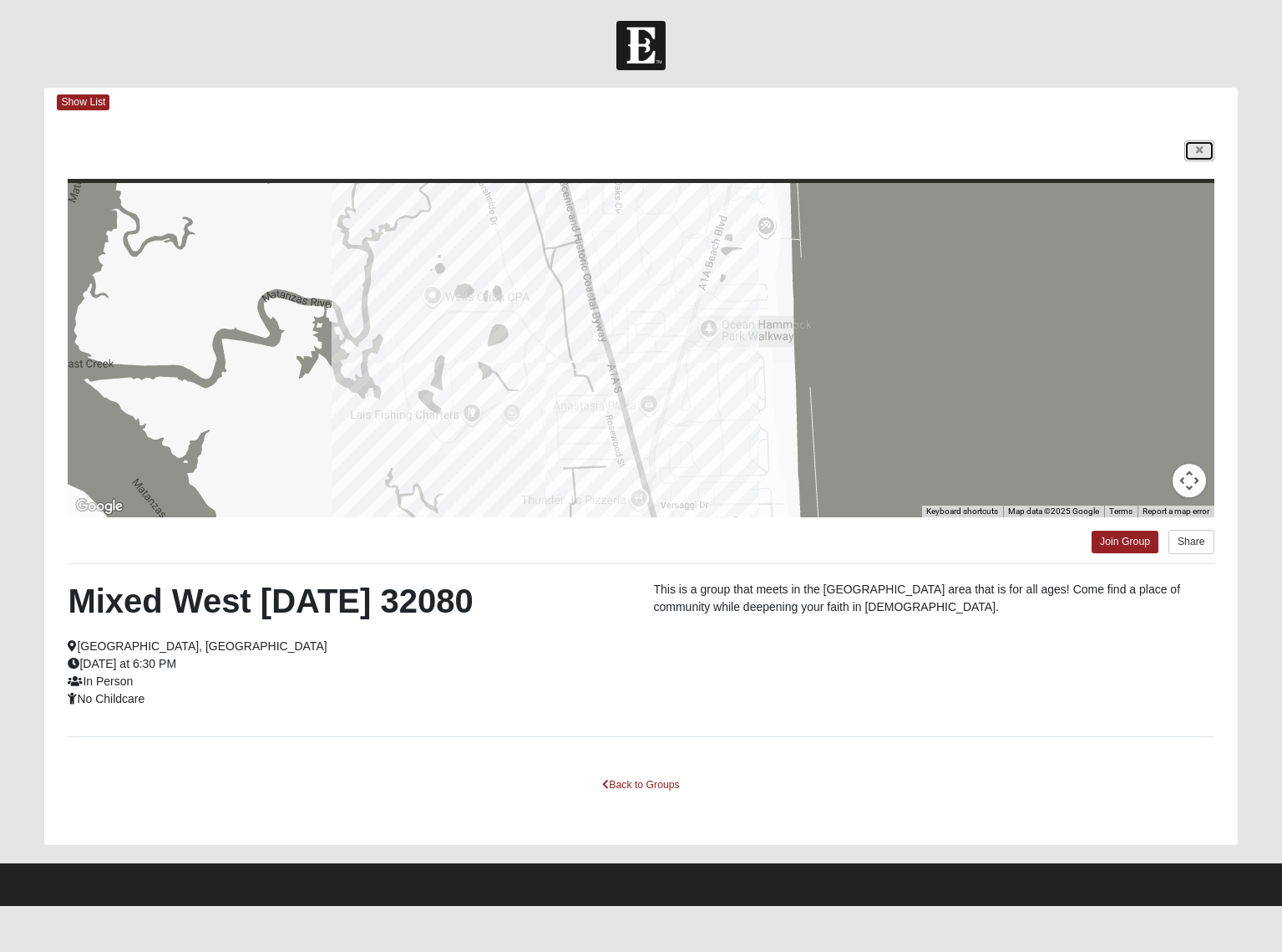
click at [1204, 150] on link at bounding box center [1199, 150] width 30 height 21
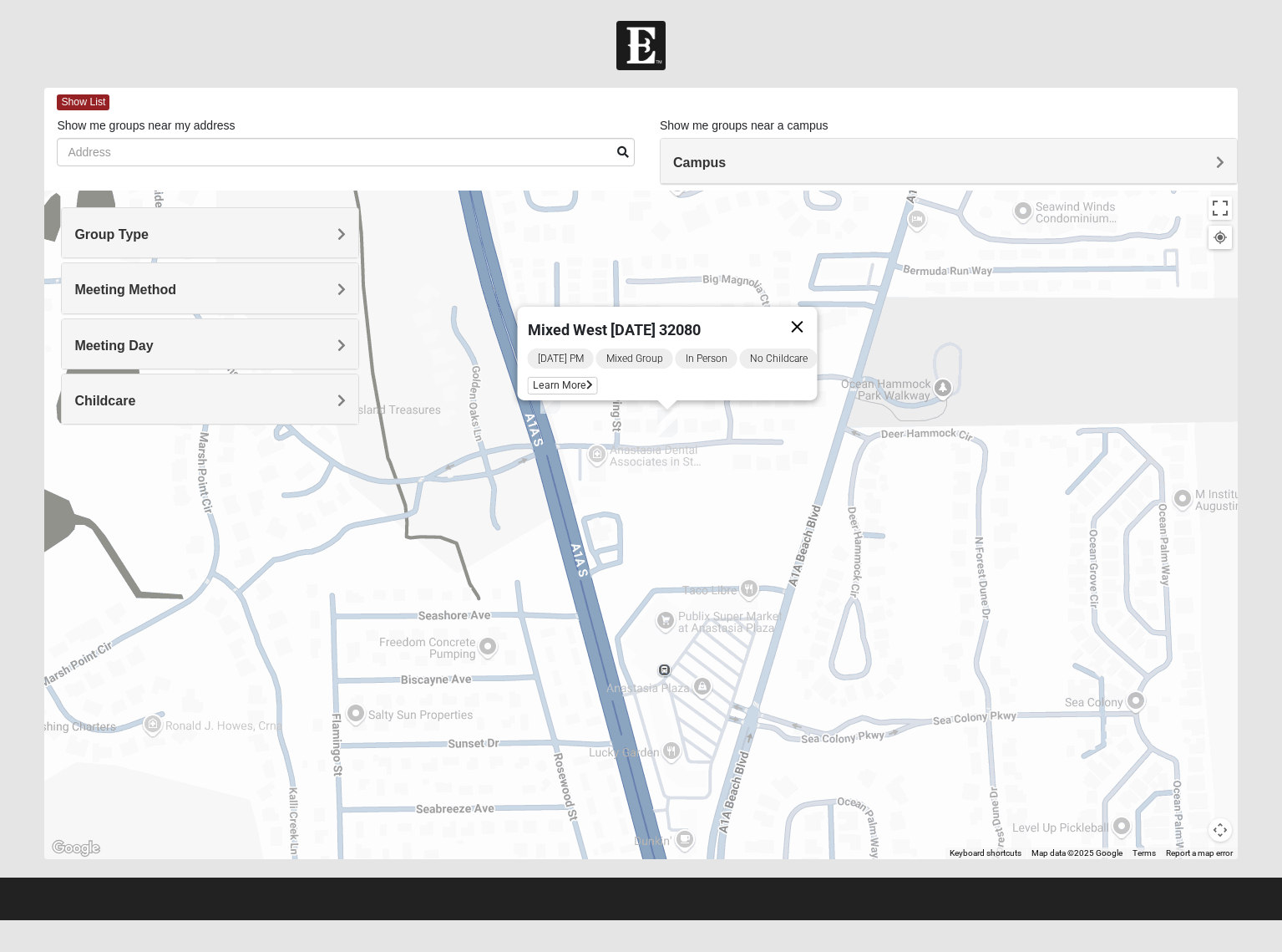
click at [809, 318] on button "Close" at bounding box center [797, 326] width 40 height 40
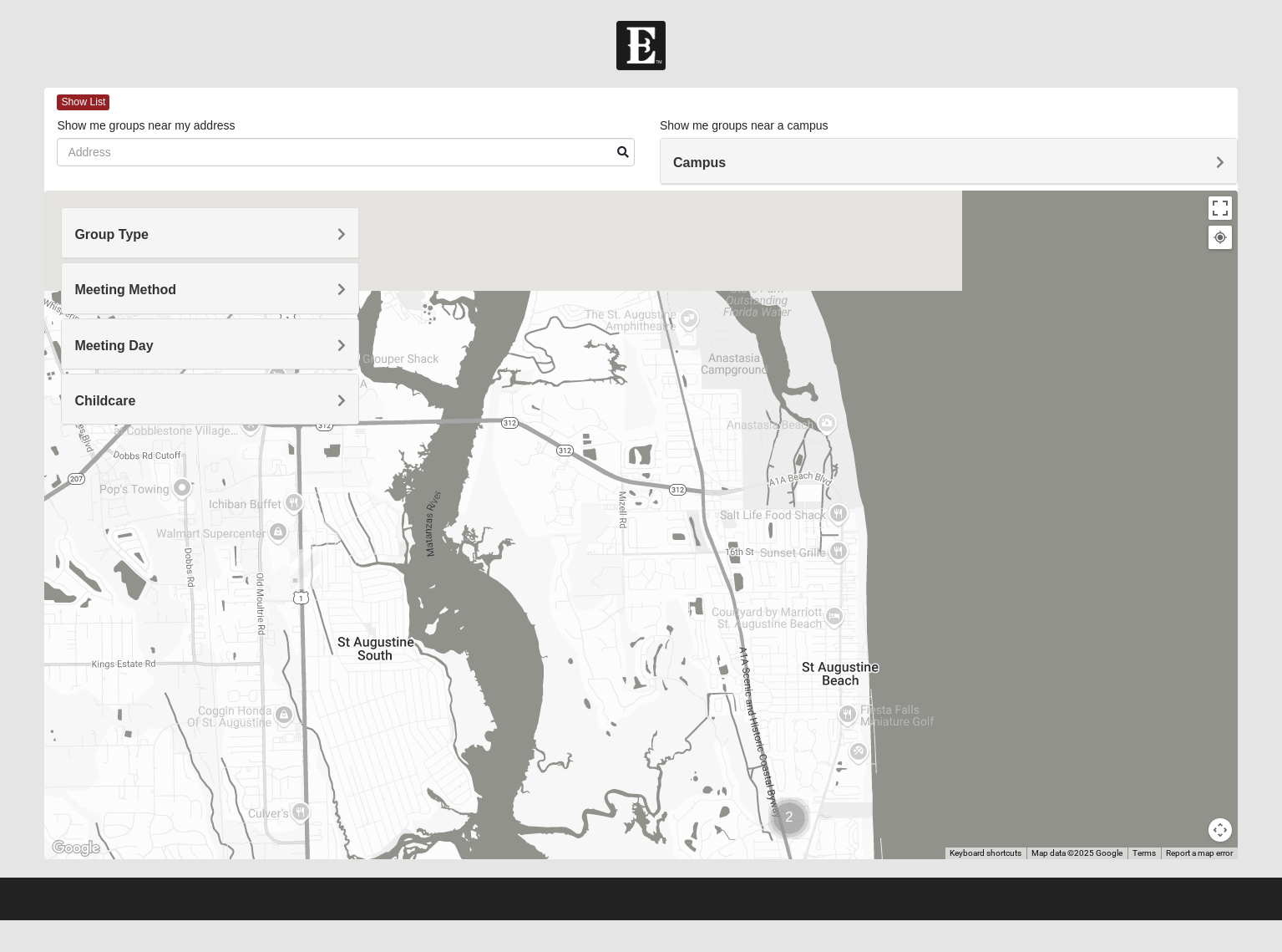
drag, startPoint x: 687, startPoint y: 316, endPoint x: 794, endPoint y: 803, distance: 498.6
click at [794, 803] on div at bounding box center [641, 524] width 1193 height 668
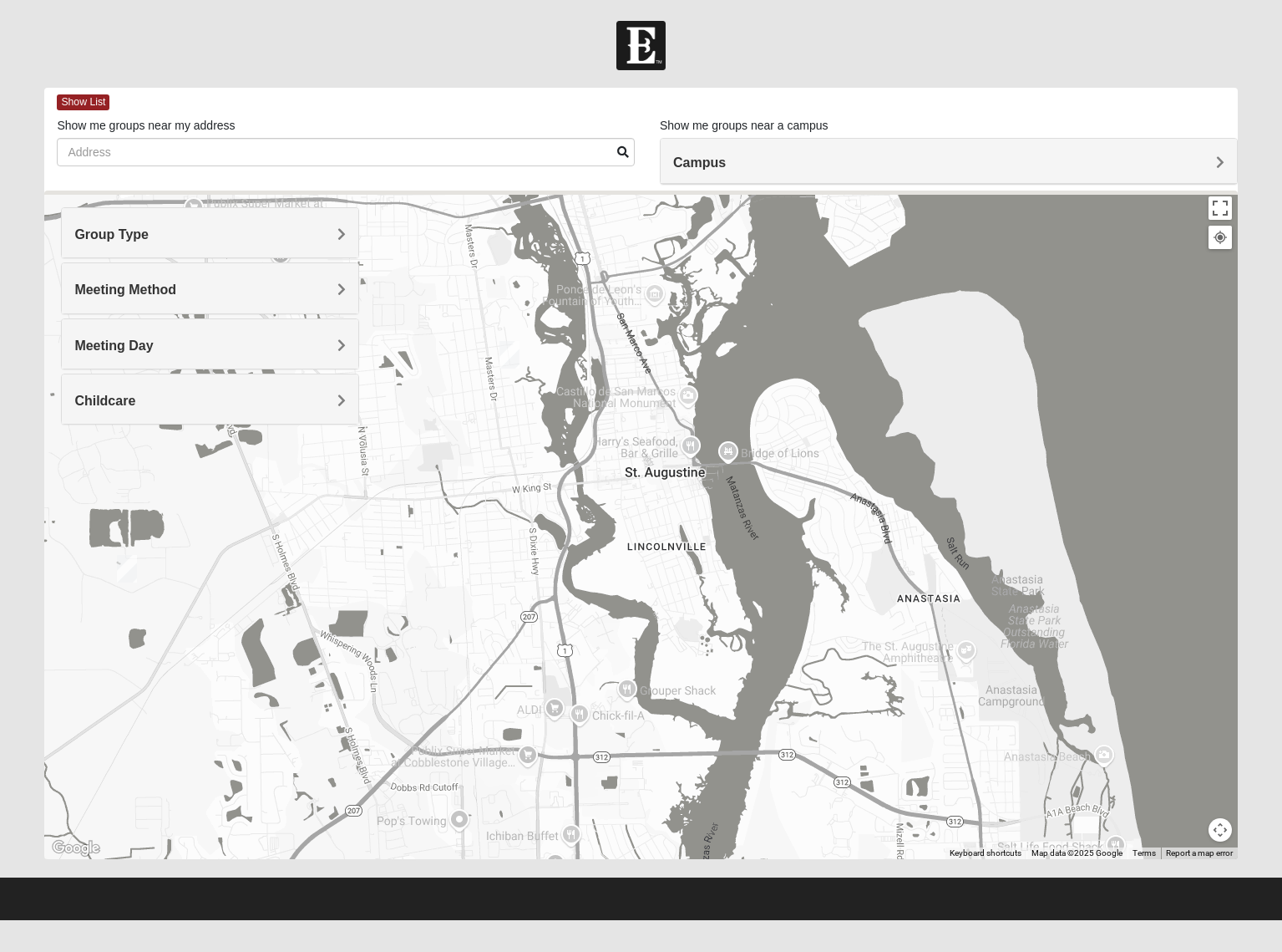
drag, startPoint x: 592, startPoint y: 499, endPoint x: 796, endPoint y: 742, distance: 317.3
click at [796, 742] on div at bounding box center [641, 524] width 1193 height 668
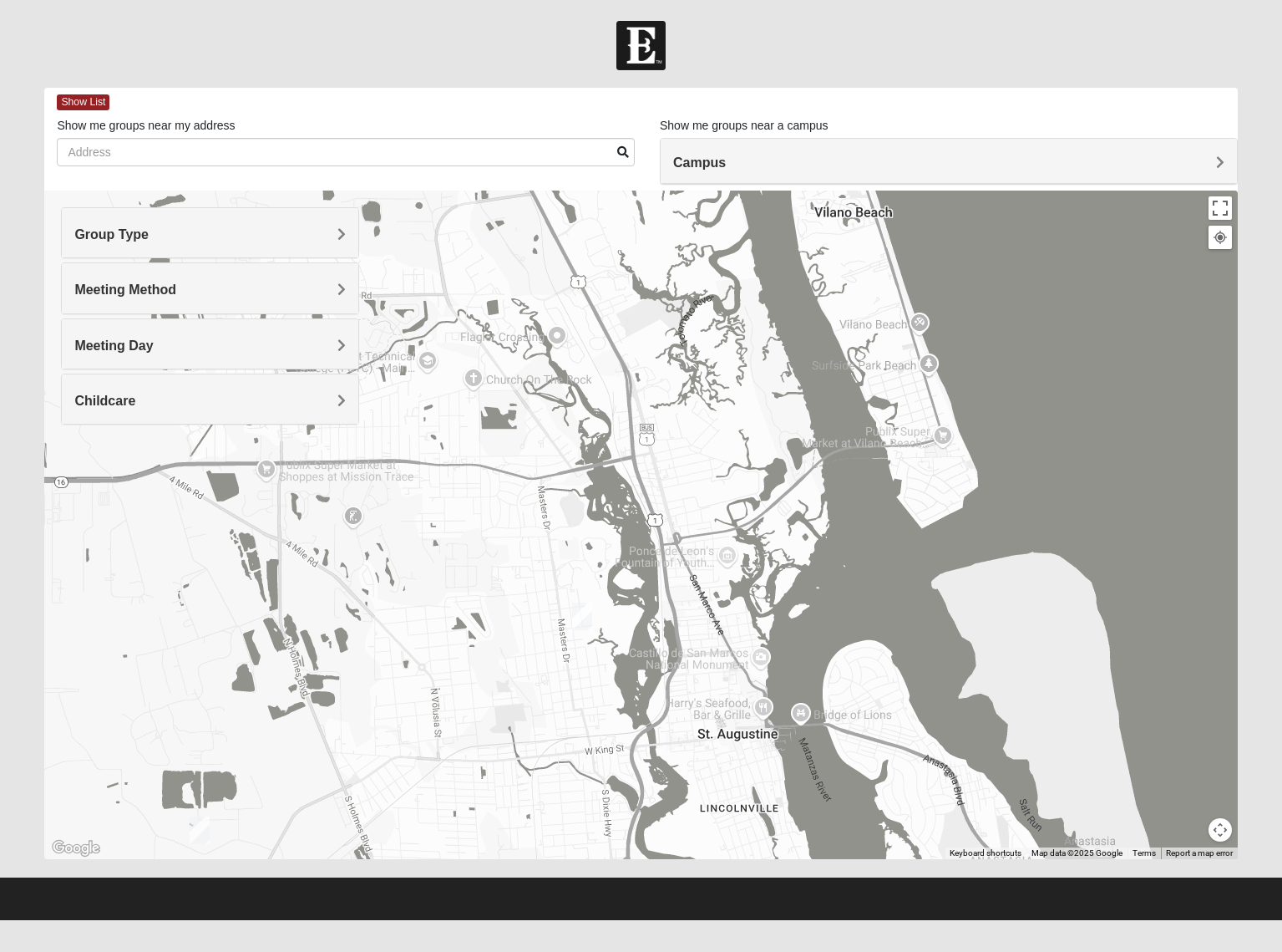
drag, startPoint x: 700, startPoint y: 523, endPoint x: 774, endPoint y: 787, distance: 274.2
click at [774, 787] on div at bounding box center [641, 524] width 1193 height 668
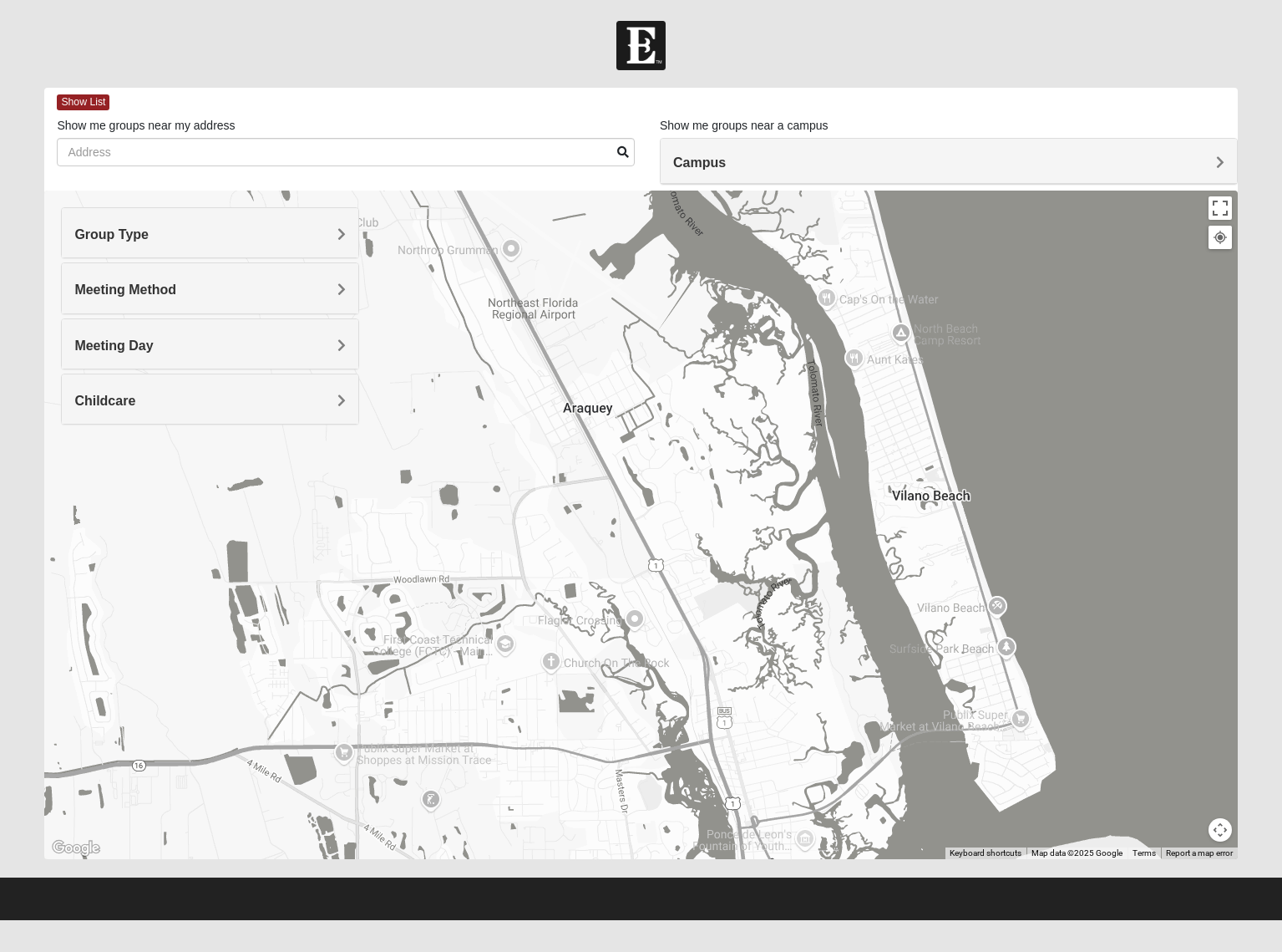
drag, startPoint x: 799, startPoint y: 473, endPoint x: 890, endPoint y: 702, distance: 246.4
click at [890, 702] on div at bounding box center [641, 524] width 1193 height 668
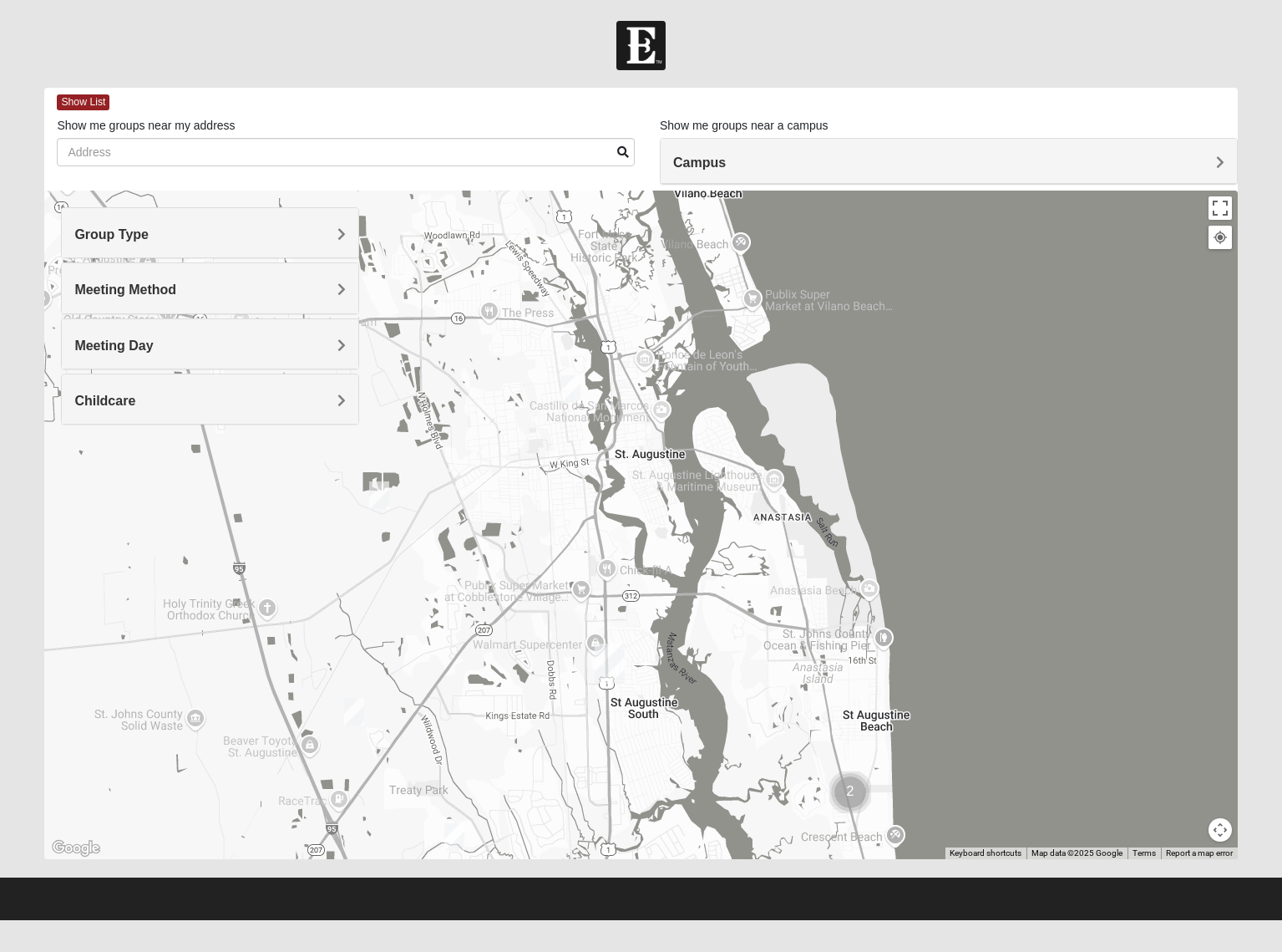
drag, startPoint x: 870, startPoint y: 702, endPoint x: 664, endPoint y: 334, distance: 421.7
click at [664, 334] on div at bounding box center [641, 524] width 1193 height 668
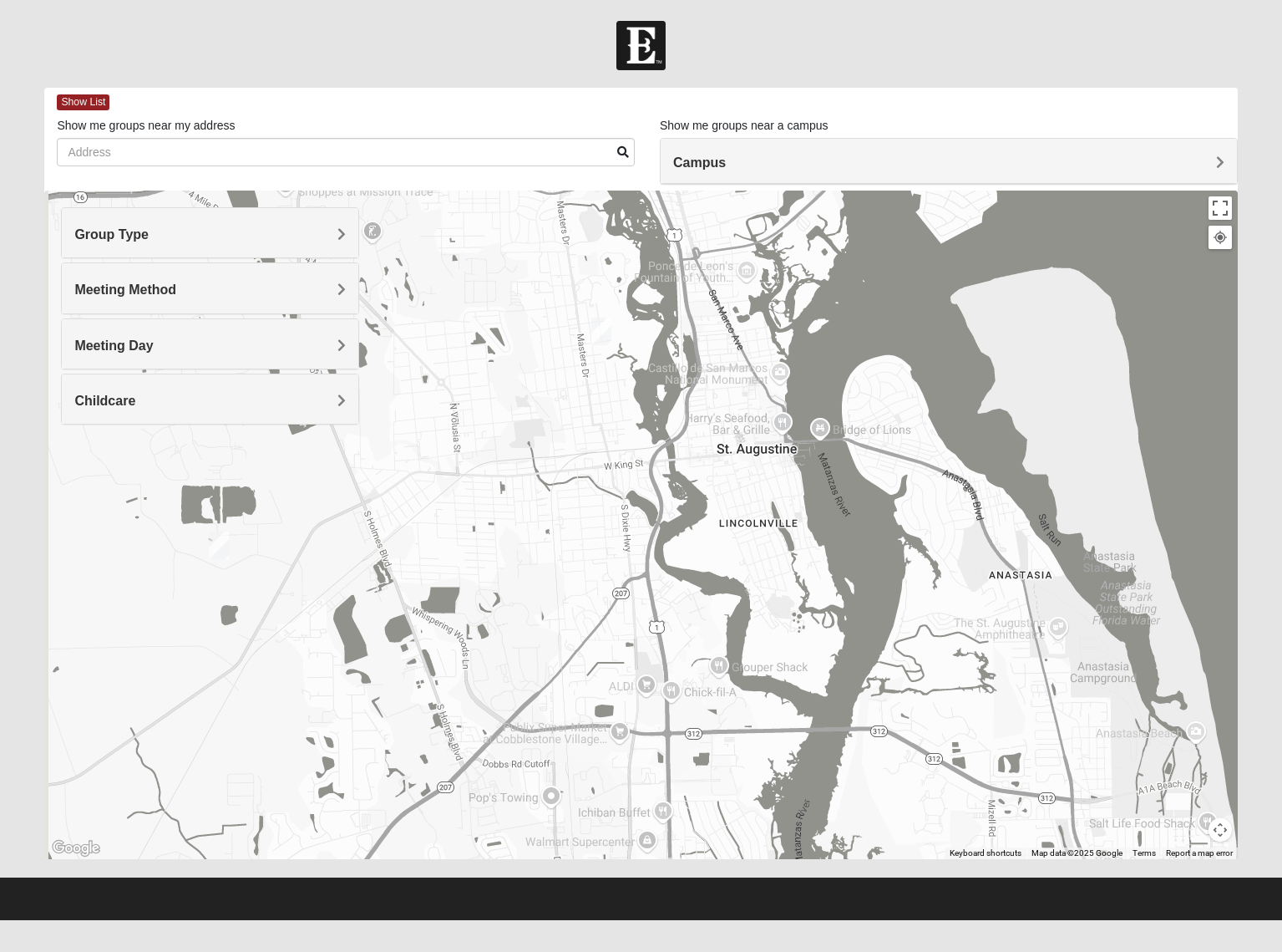
drag, startPoint x: 589, startPoint y: 570, endPoint x: 676, endPoint y: 709, distance: 164.0
click at [676, 709] on div at bounding box center [641, 524] width 1193 height 668
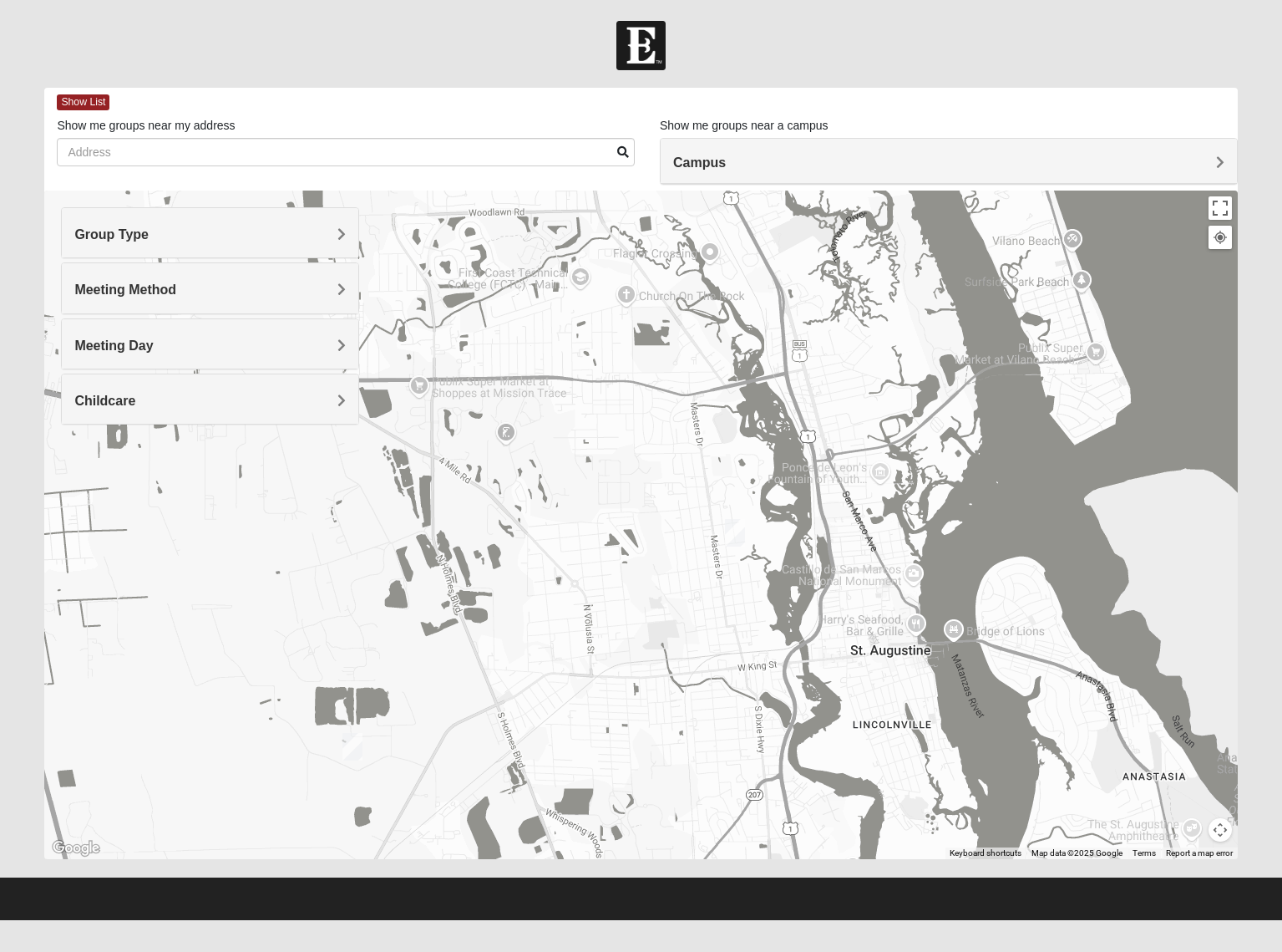
click at [733, 533] on img "Mixed Richardson 32084" at bounding box center [735, 533] width 20 height 27
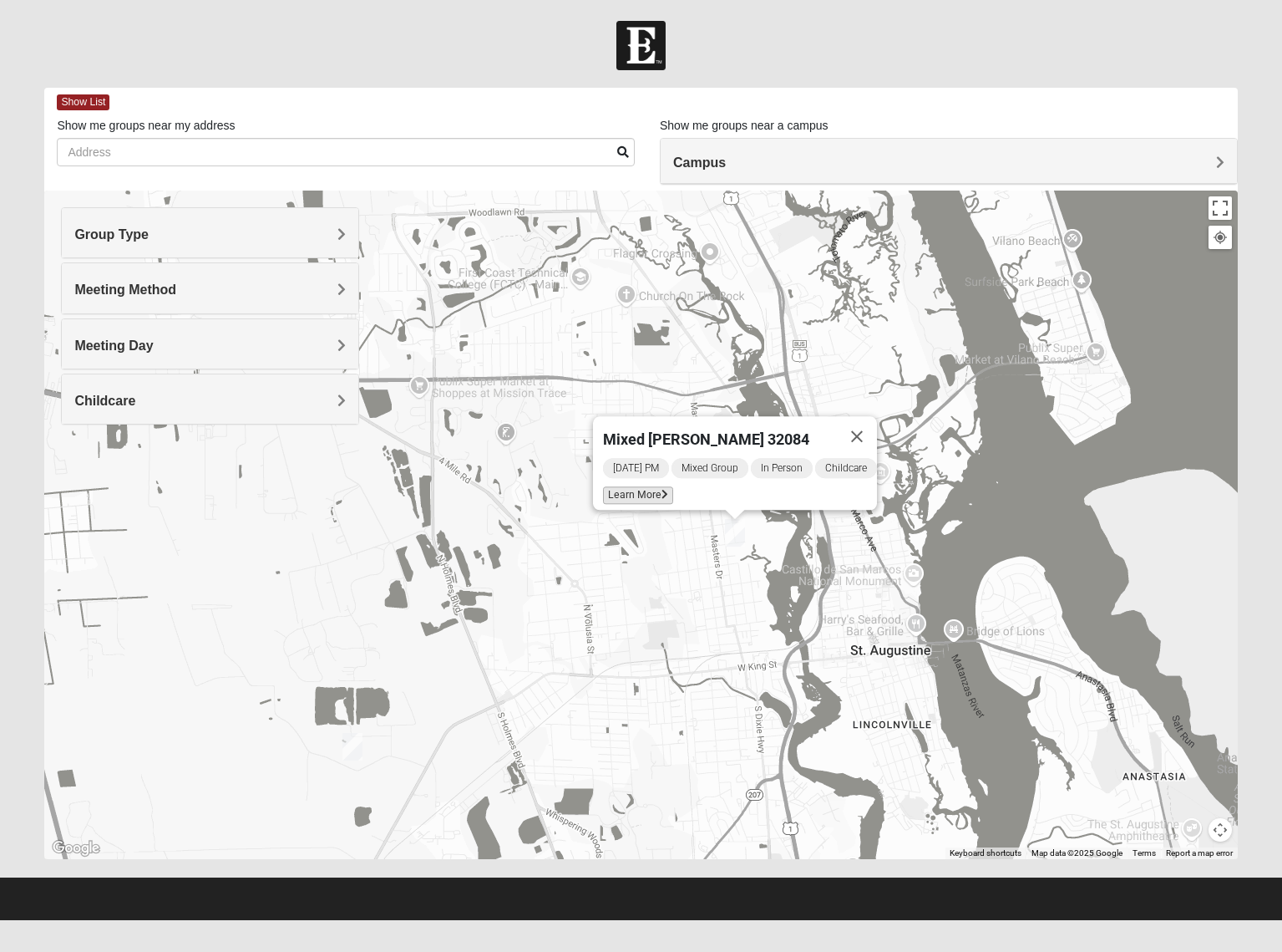
click at [622, 489] on span "Learn More" at bounding box center [638, 495] width 71 height 17
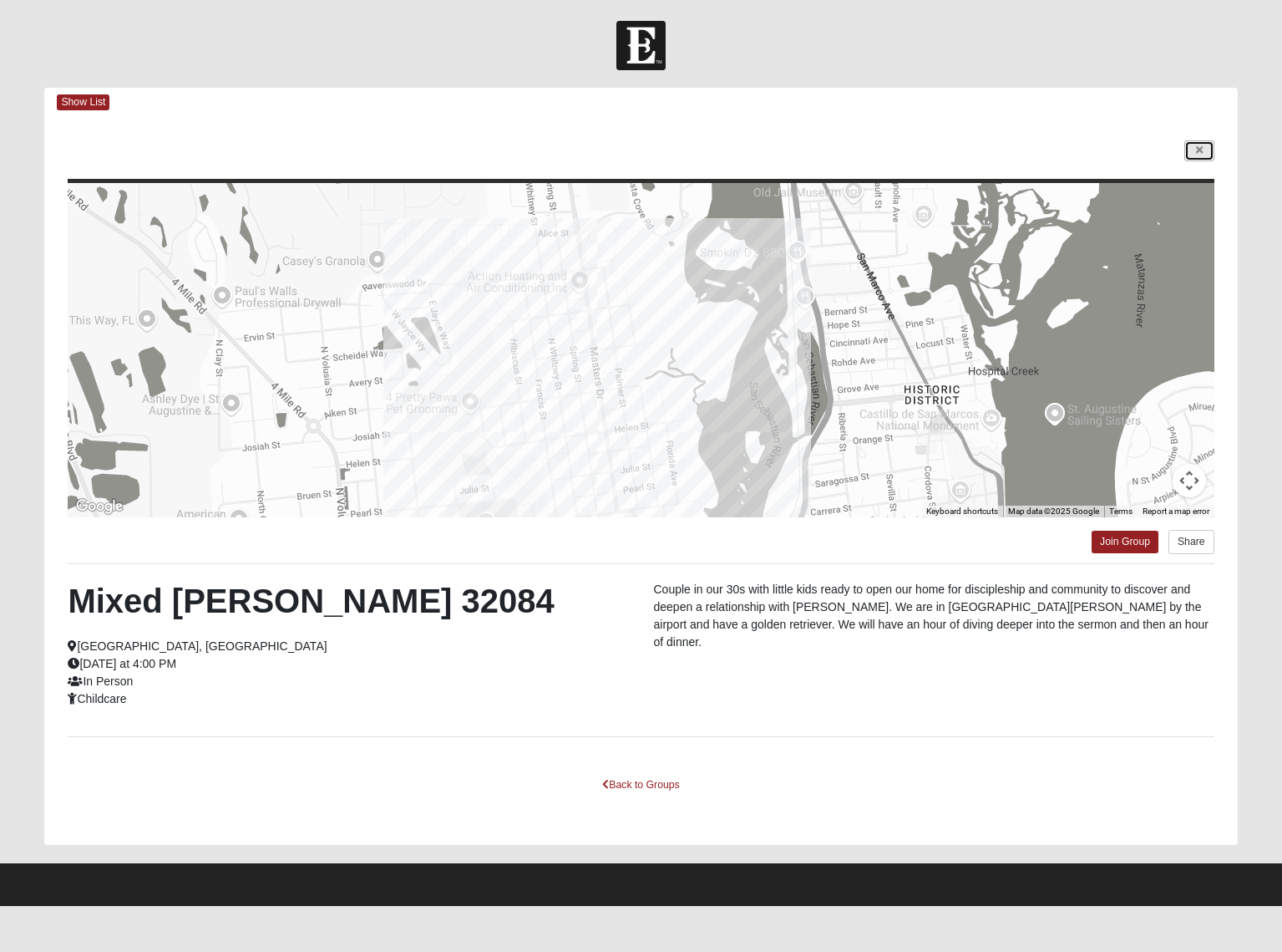
click at [1201, 154] on icon at bounding box center [1199, 150] width 6 height 10
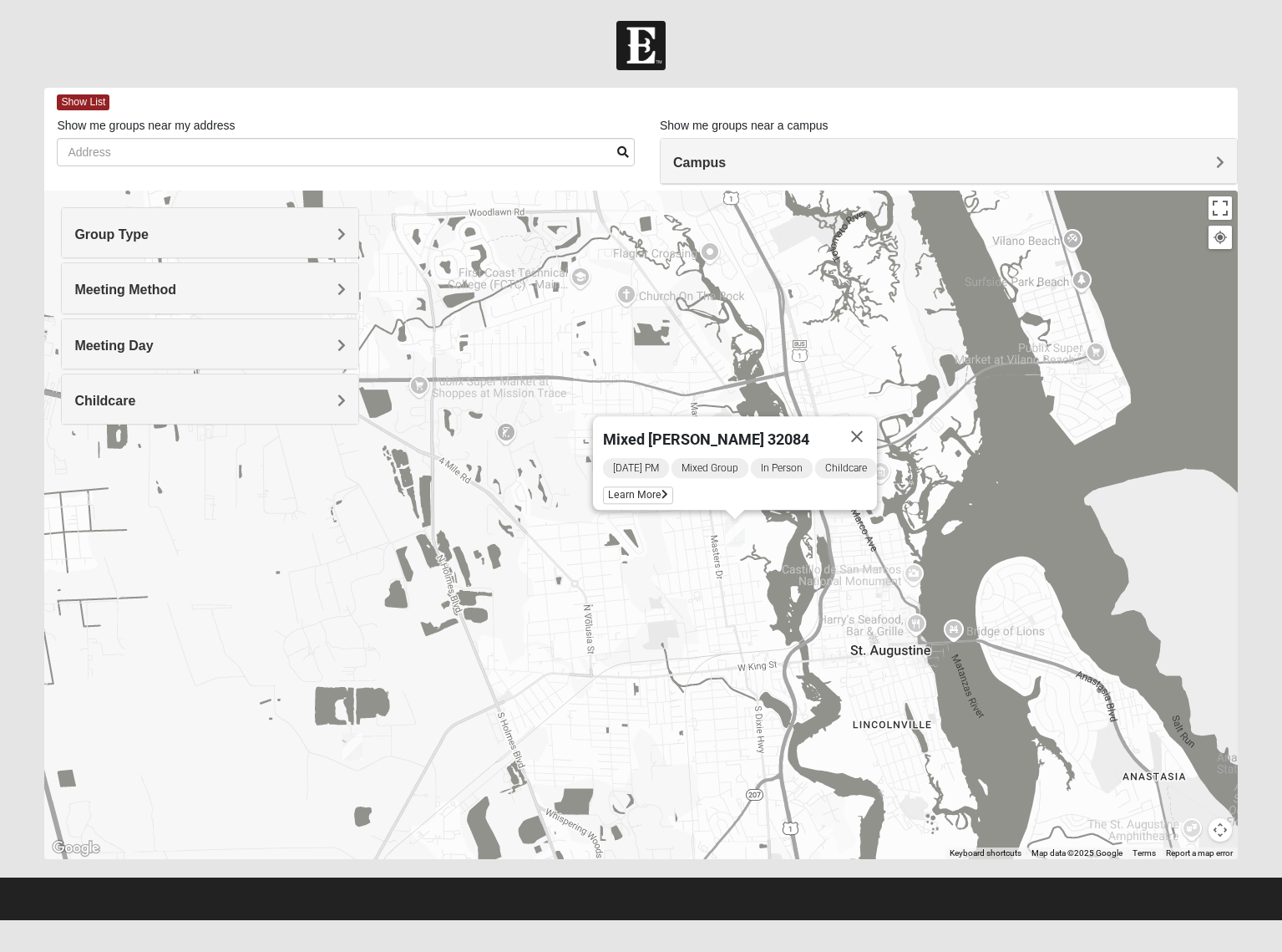
click at [347, 742] on img "Mixed Marenco 32084" at bounding box center [353, 746] width 20 height 27
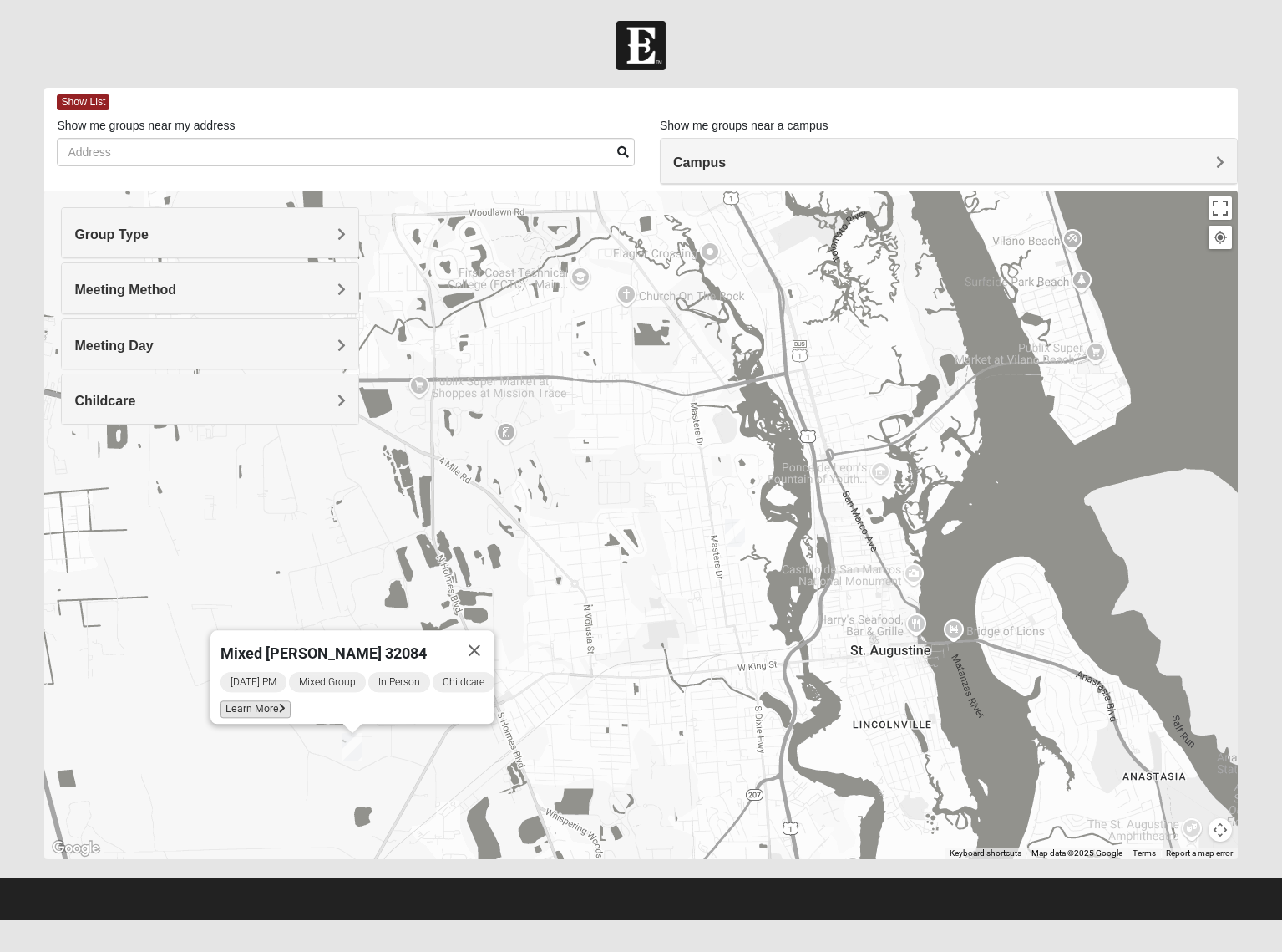
click at [250, 701] on span "Learn More" at bounding box center [256, 708] width 71 height 17
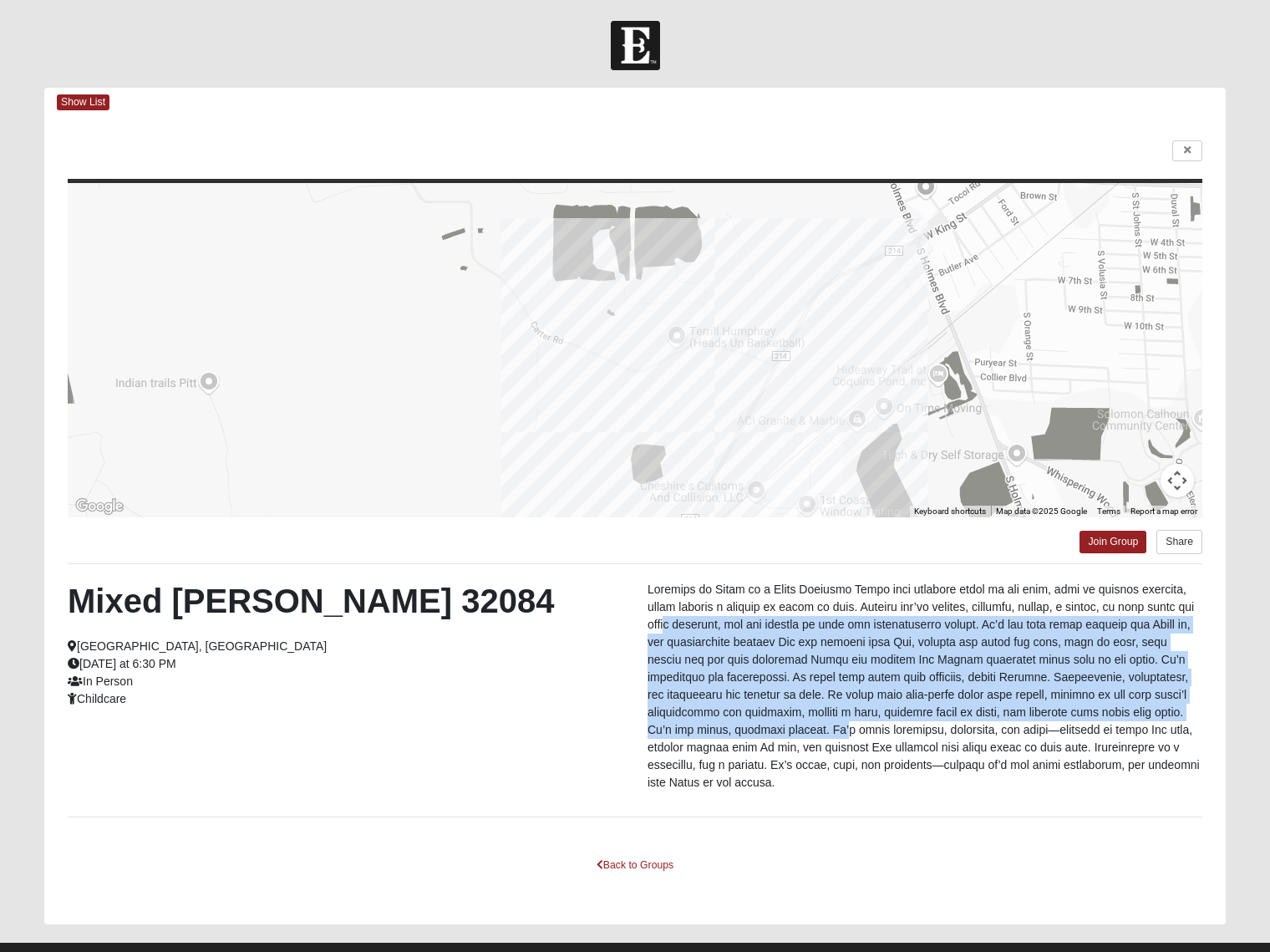
drag, startPoint x: 672, startPoint y: 630, endPoint x: 710, endPoint y: 724, distance: 101.4
click at [710, 724] on p at bounding box center [925, 685] width 555 height 211
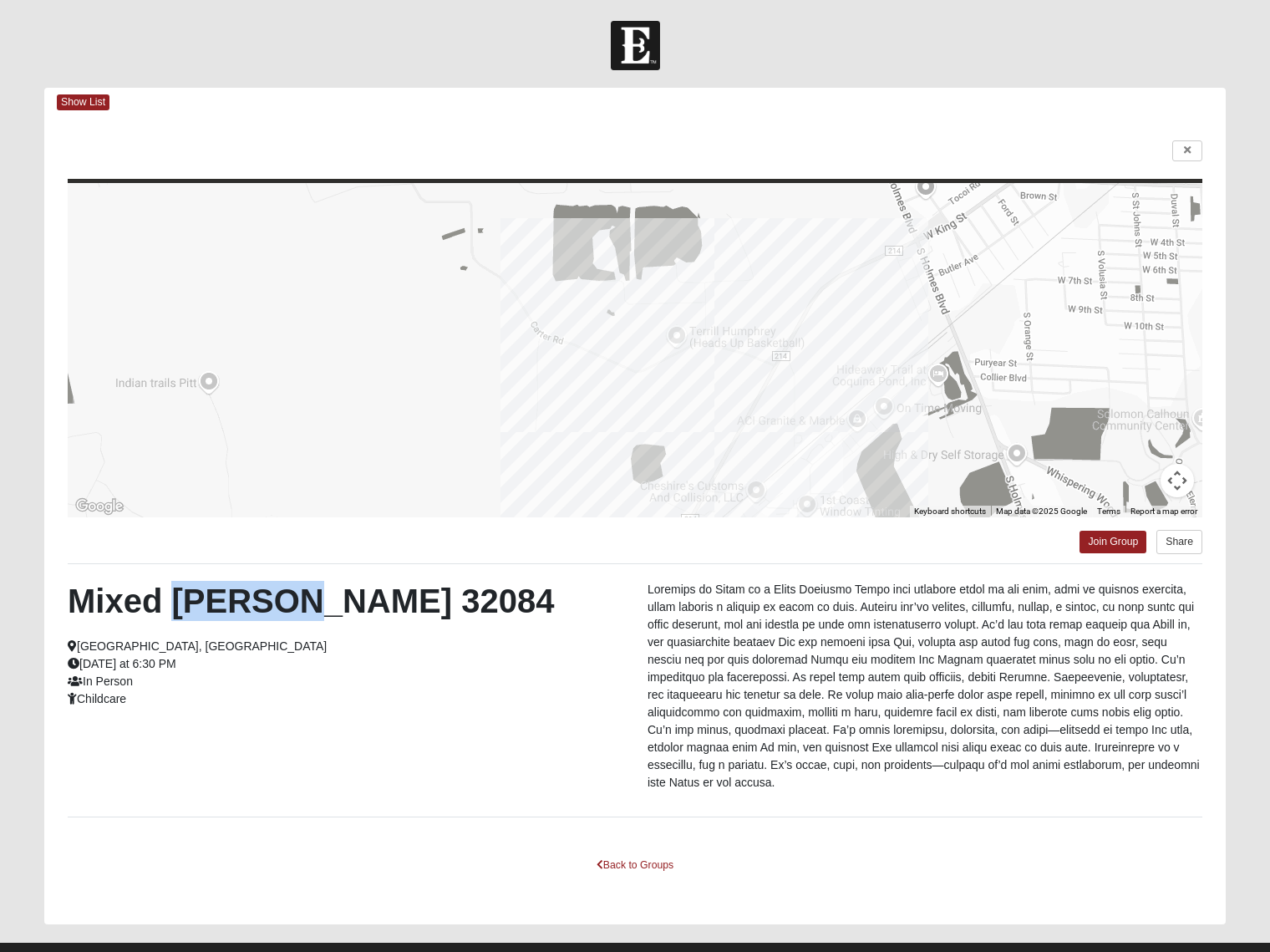
drag, startPoint x: 313, startPoint y: 606, endPoint x: 178, endPoint y: 608, distance: 135.0
click at [178, 608] on h2 "Mixed [PERSON_NAME] 32084" at bounding box center [345, 600] width 555 height 40
copy h2 "[PERSON_NAME]"
click at [1186, 148] on icon at bounding box center [1186, 150] width 6 height 10
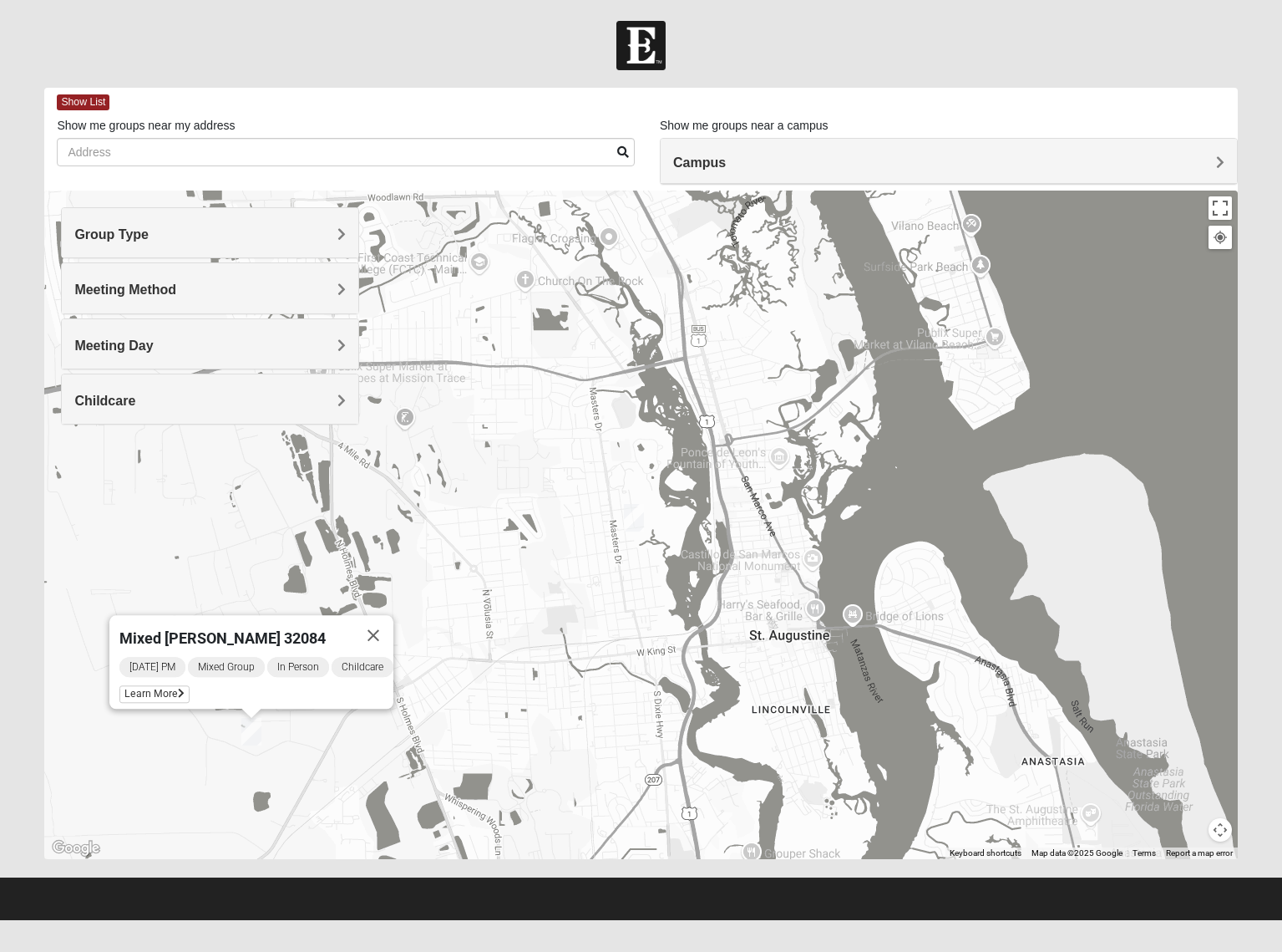
drag, startPoint x: 743, startPoint y: 755, endPoint x: 639, endPoint y: 740, distance: 105.1
click at [639, 740] on div "Mixed [PERSON_NAME] 32084 [DATE] PM Mixed Group In Person Childcare Learn More" at bounding box center [641, 524] width 1193 height 668
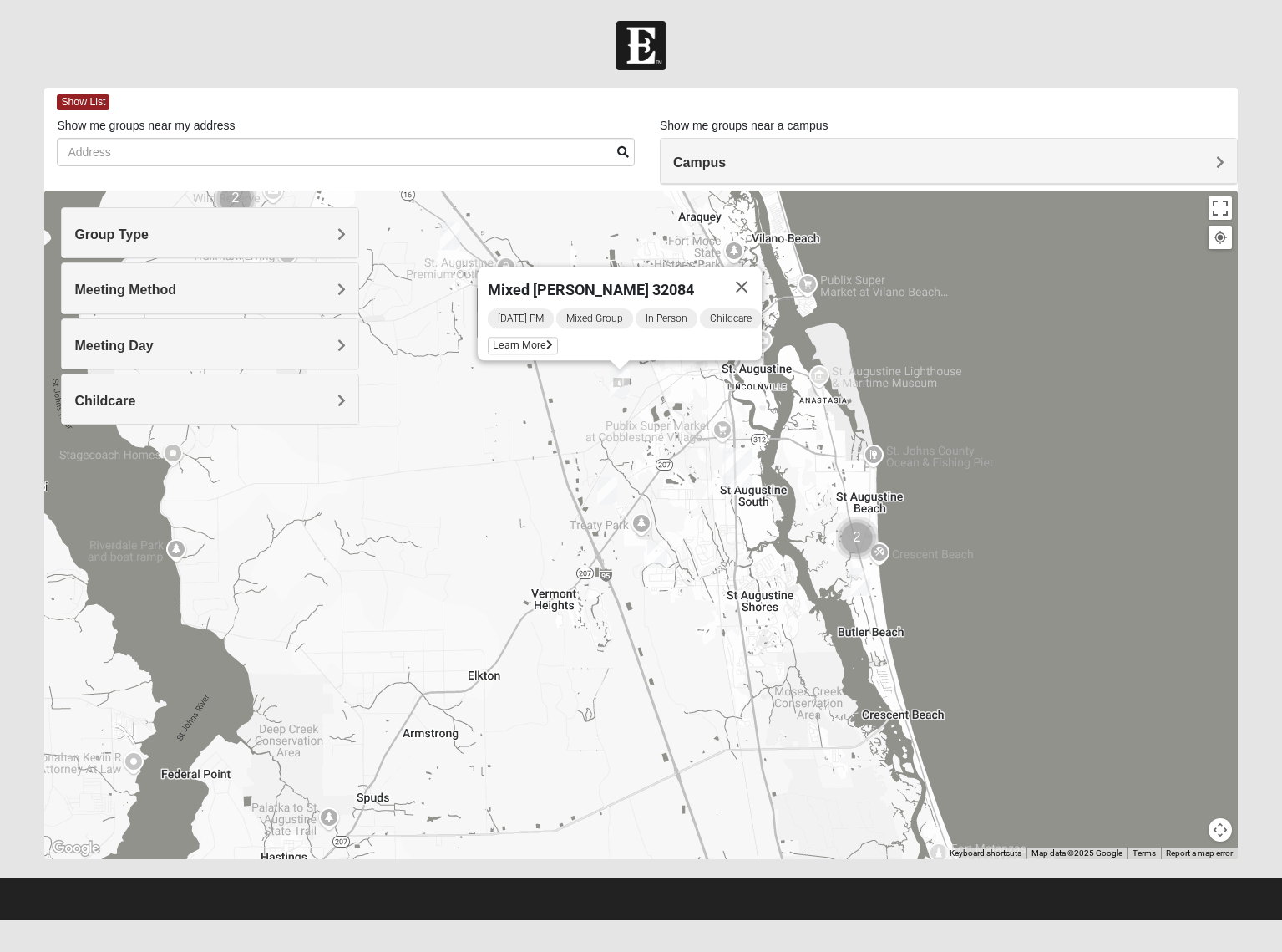
drag, startPoint x: 803, startPoint y: 763, endPoint x: 798, endPoint y: 410, distance: 353.0
click at [798, 410] on div "Mixed [PERSON_NAME] 32084 [DATE] PM Mixed Group In Person Childcare Learn More" at bounding box center [641, 524] width 1193 height 668
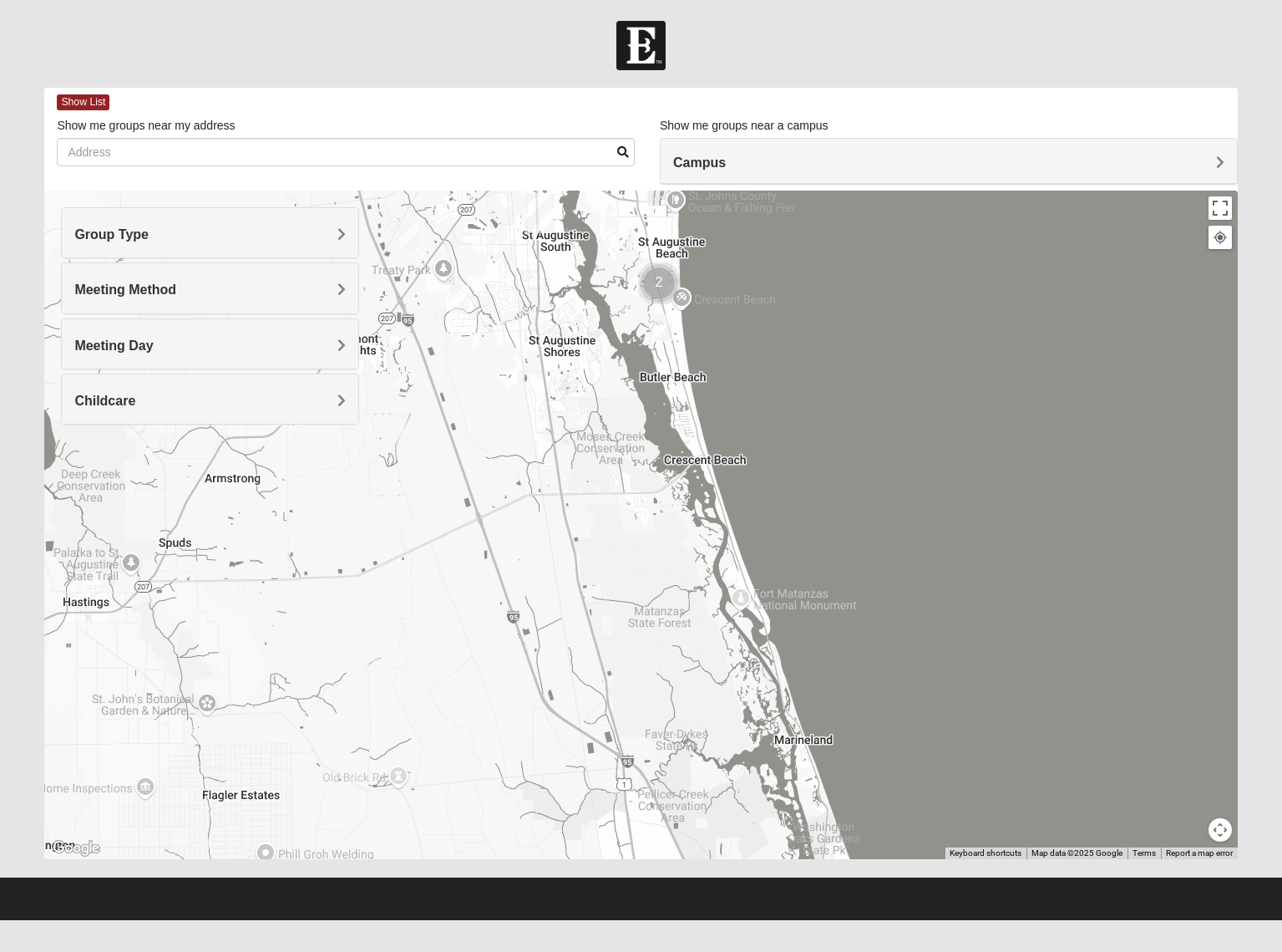
drag, startPoint x: 830, startPoint y: 668, endPoint x: 628, endPoint y: 412, distance: 326.1
click at [628, 412] on div "Mixed [PERSON_NAME] 32084 [DATE] PM Mixed Group In Person Childcare Learn More" at bounding box center [641, 524] width 1193 height 668
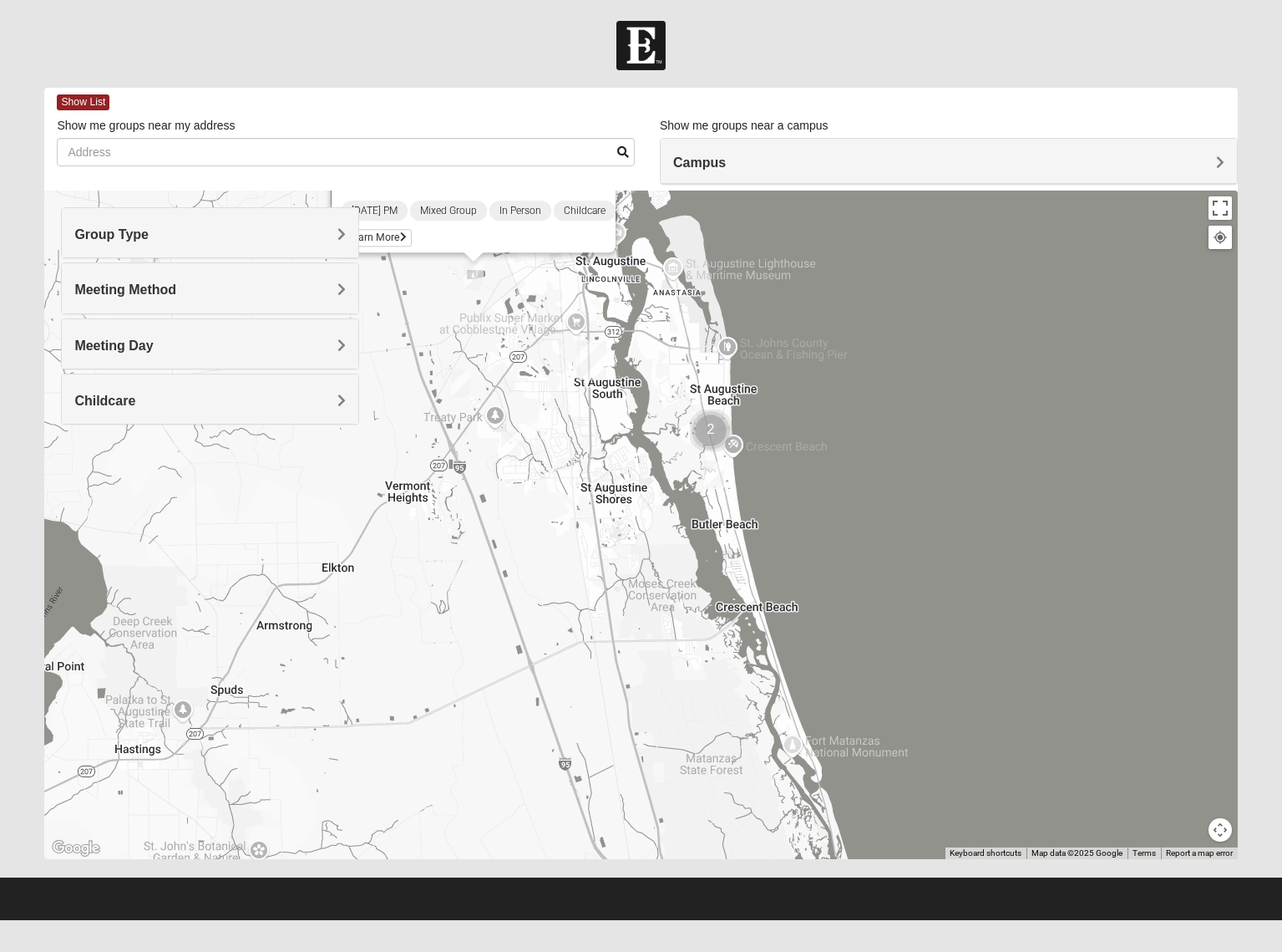
drag, startPoint x: 567, startPoint y: 492, endPoint x: 581, endPoint y: 617, distance: 125.8
click at [581, 617] on div "Mixed [PERSON_NAME] 32084 [DATE] PM Mixed Group In Person Childcare Learn More" at bounding box center [641, 524] width 1193 height 668
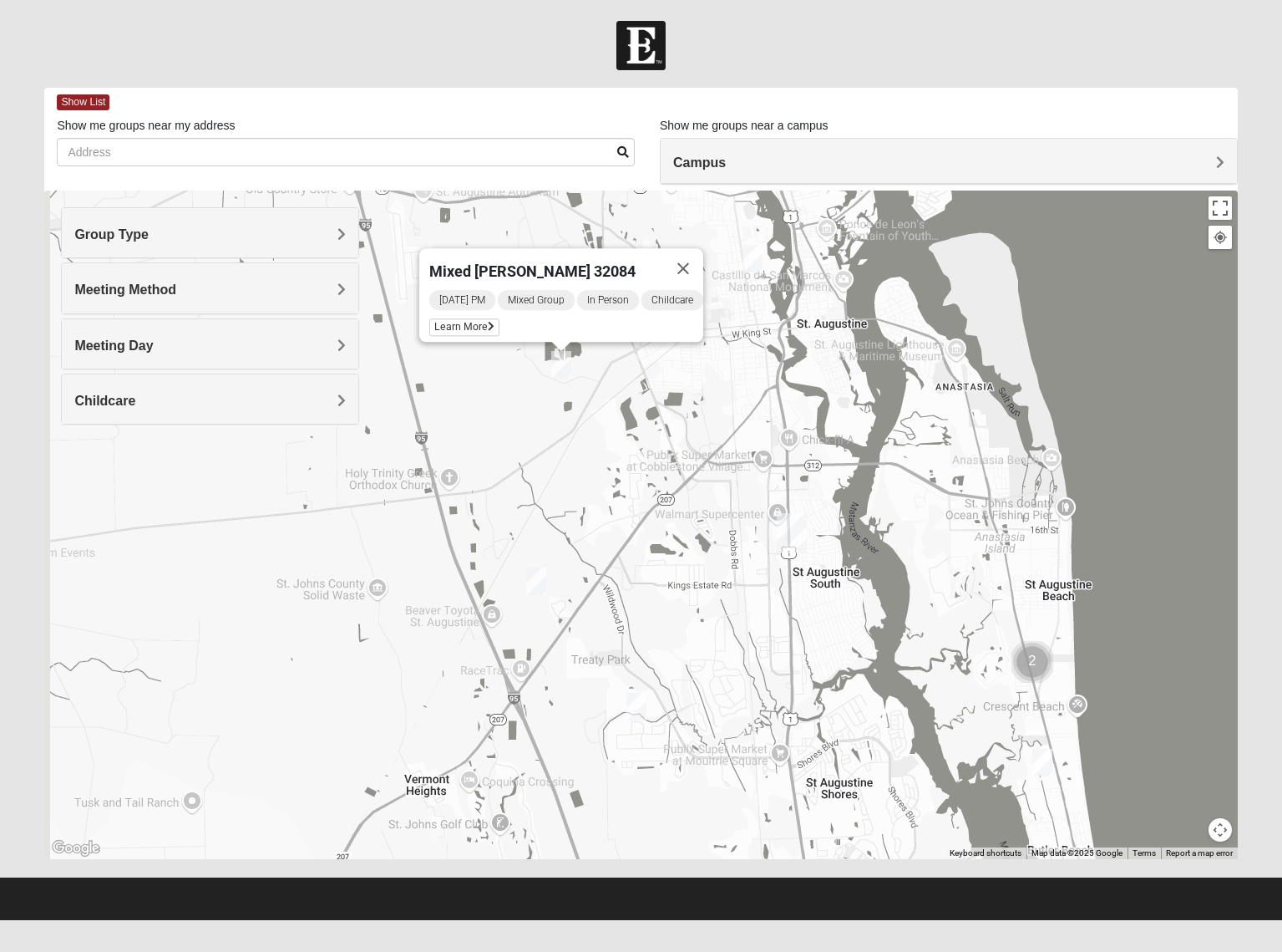
drag, startPoint x: 604, startPoint y: 617, endPoint x: 751, endPoint y: 749, distance: 197.6
click at [749, 751] on div "Mixed [PERSON_NAME] 32084 [DATE] PM Mixed Group In Person Childcare Learn More" at bounding box center [641, 524] width 1193 height 668
